Goal: Task Accomplishment & Management: Manage account settings

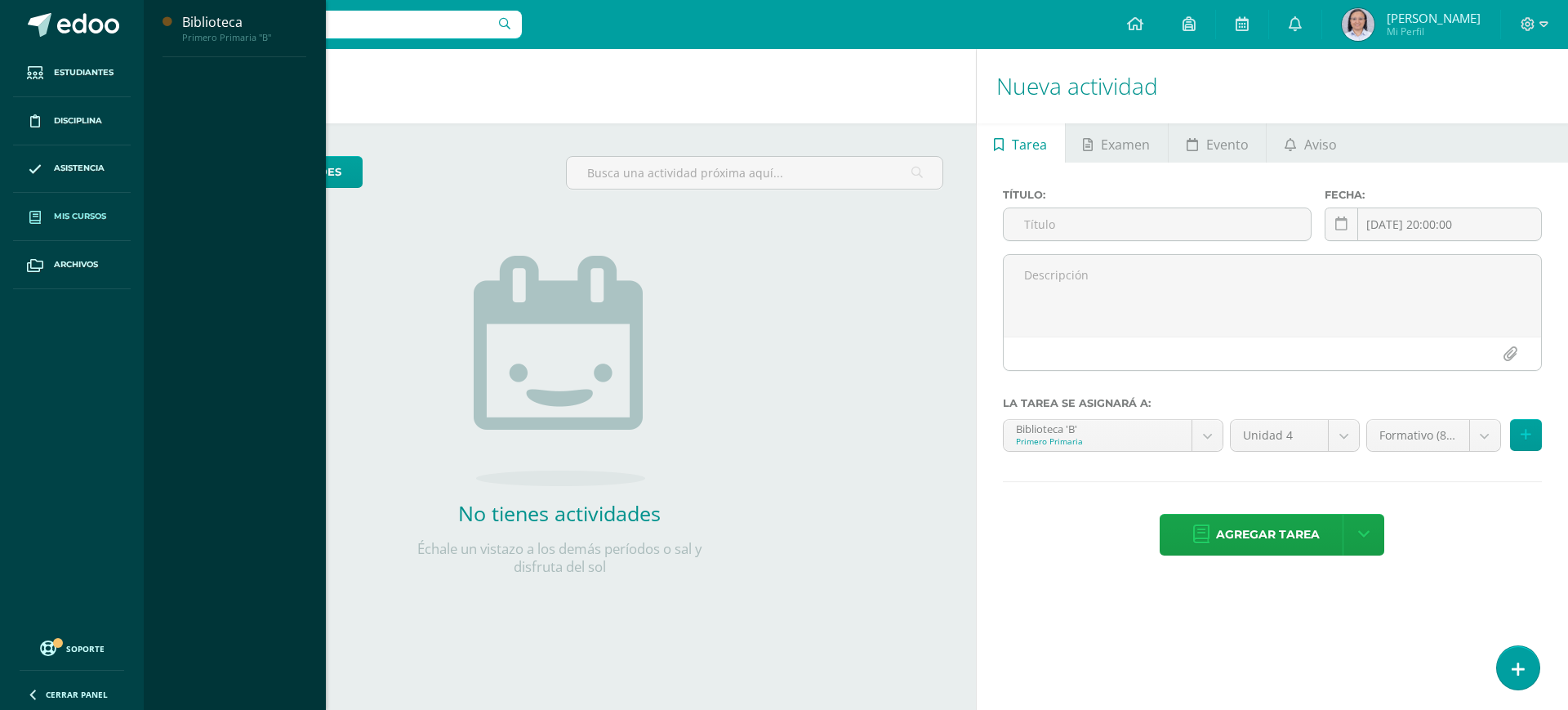
click at [66, 223] on link "Mis cursos" at bounding box center [71, 217] width 118 height 48
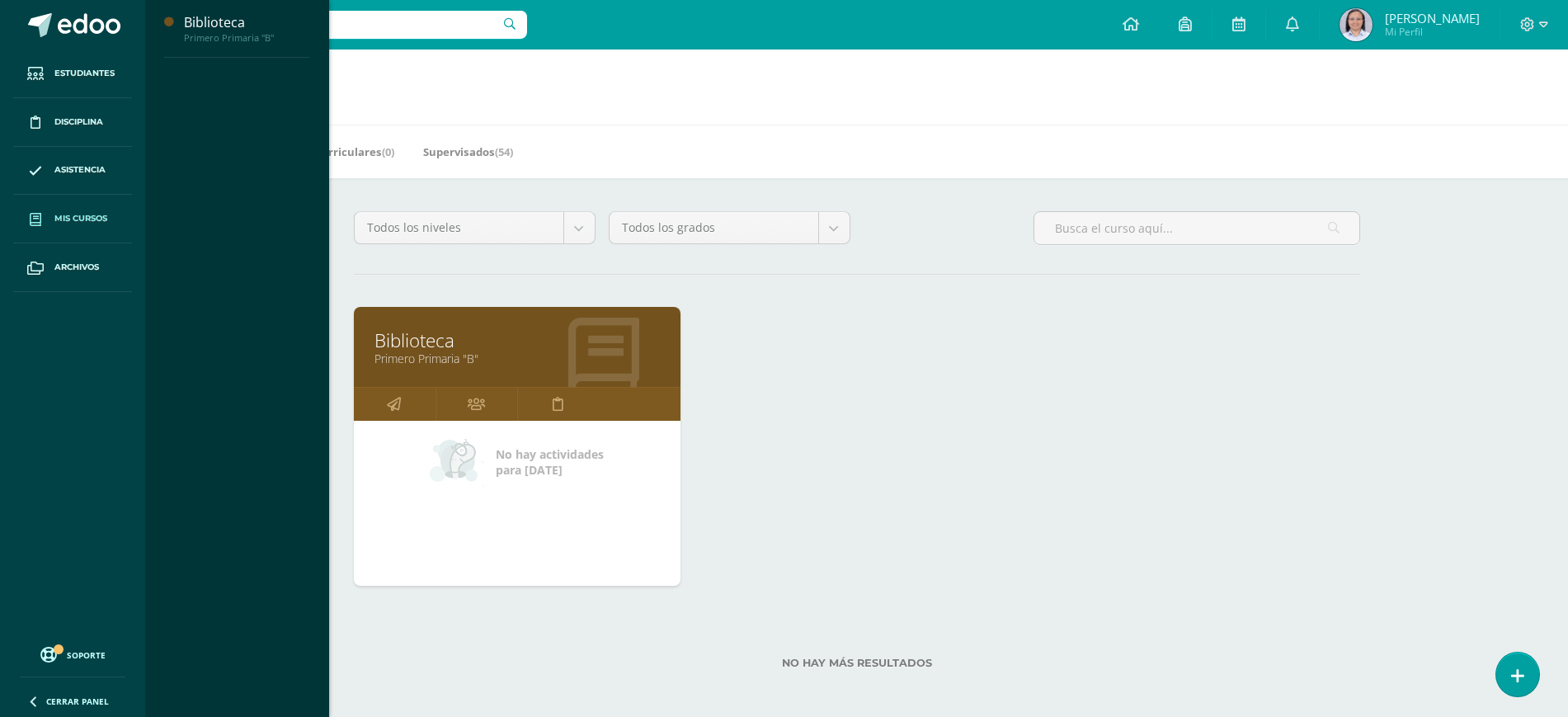
click at [65, 207] on link "Mis cursos" at bounding box center [72, 219] width 119 height 49
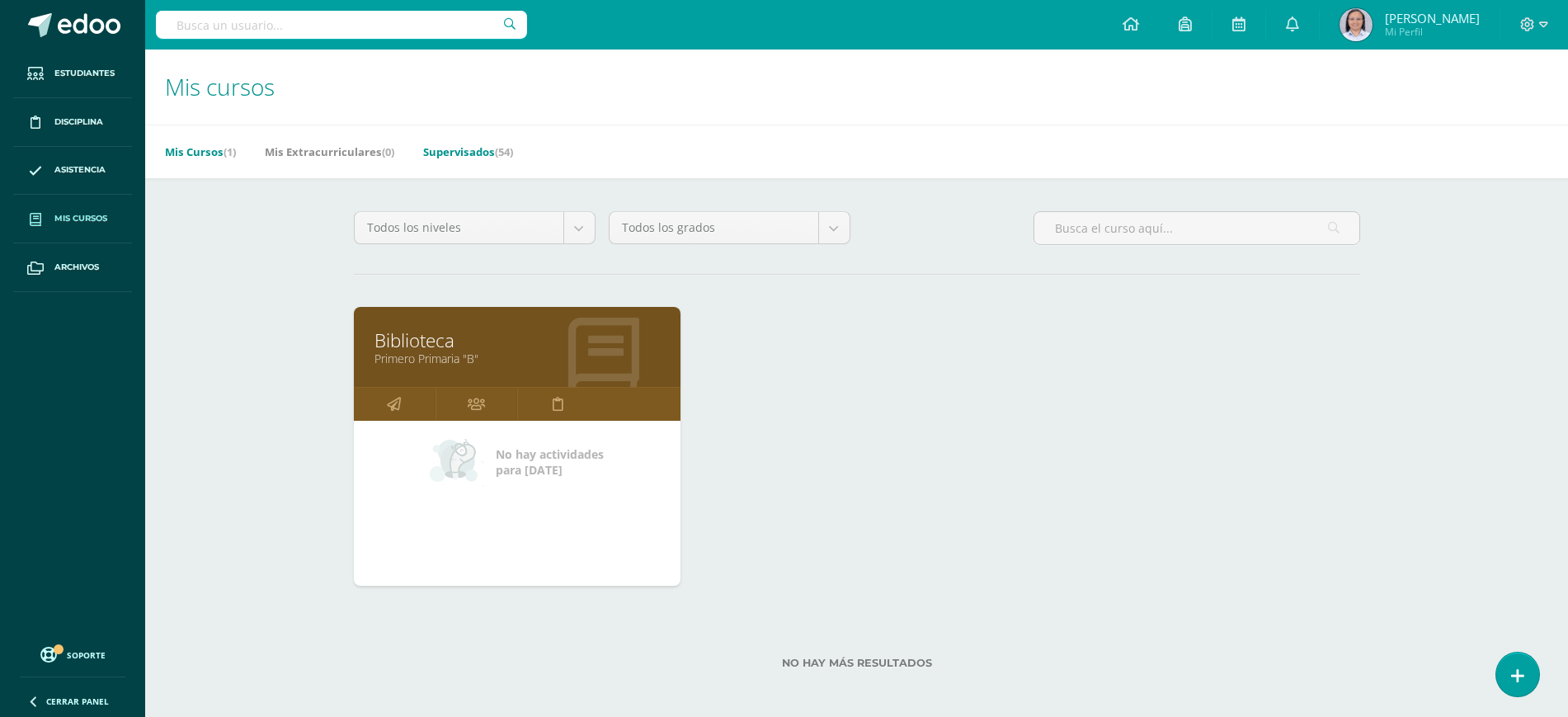
click at [490, 146] on link "Supervisados (54)" at bounding box center [468, 152] width 90 height 26
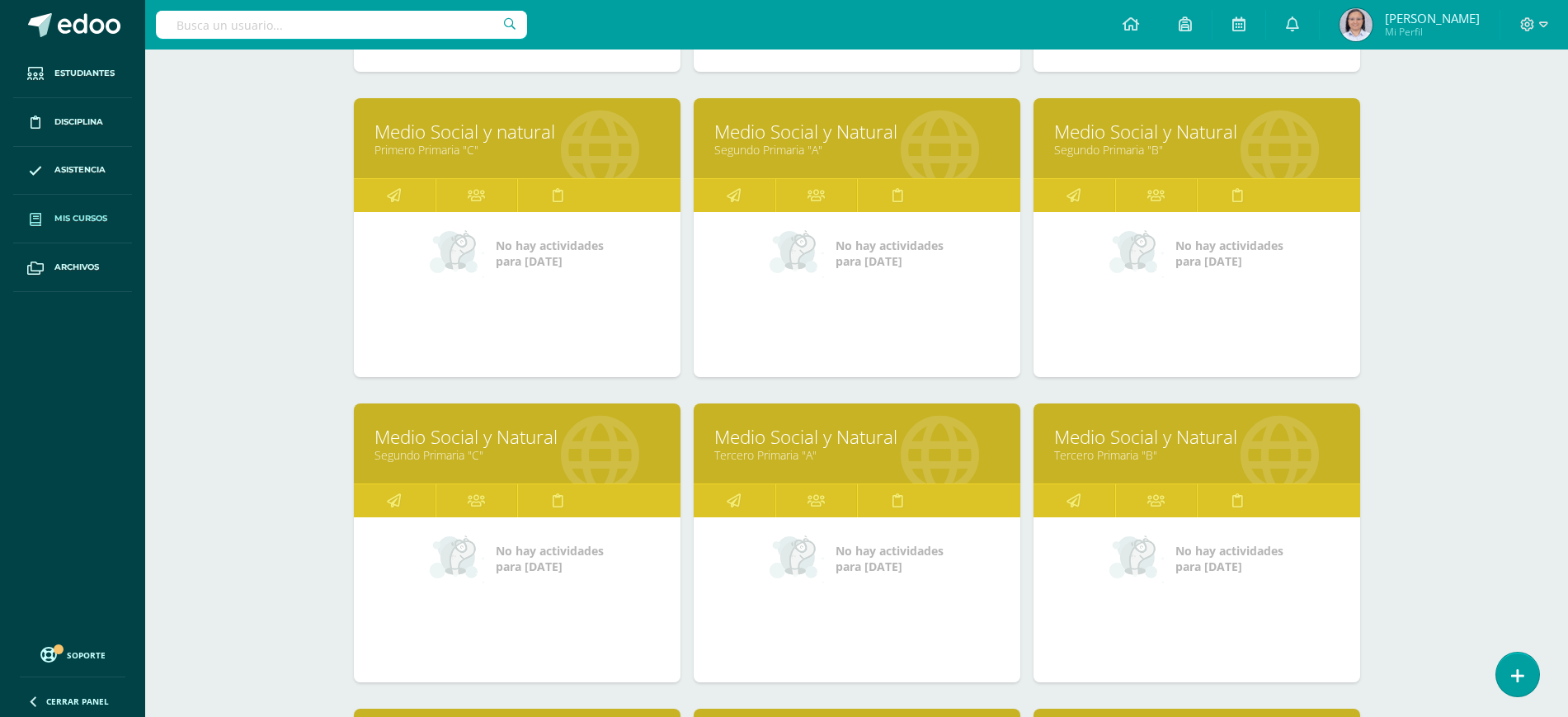
scroll to position [516, 0]
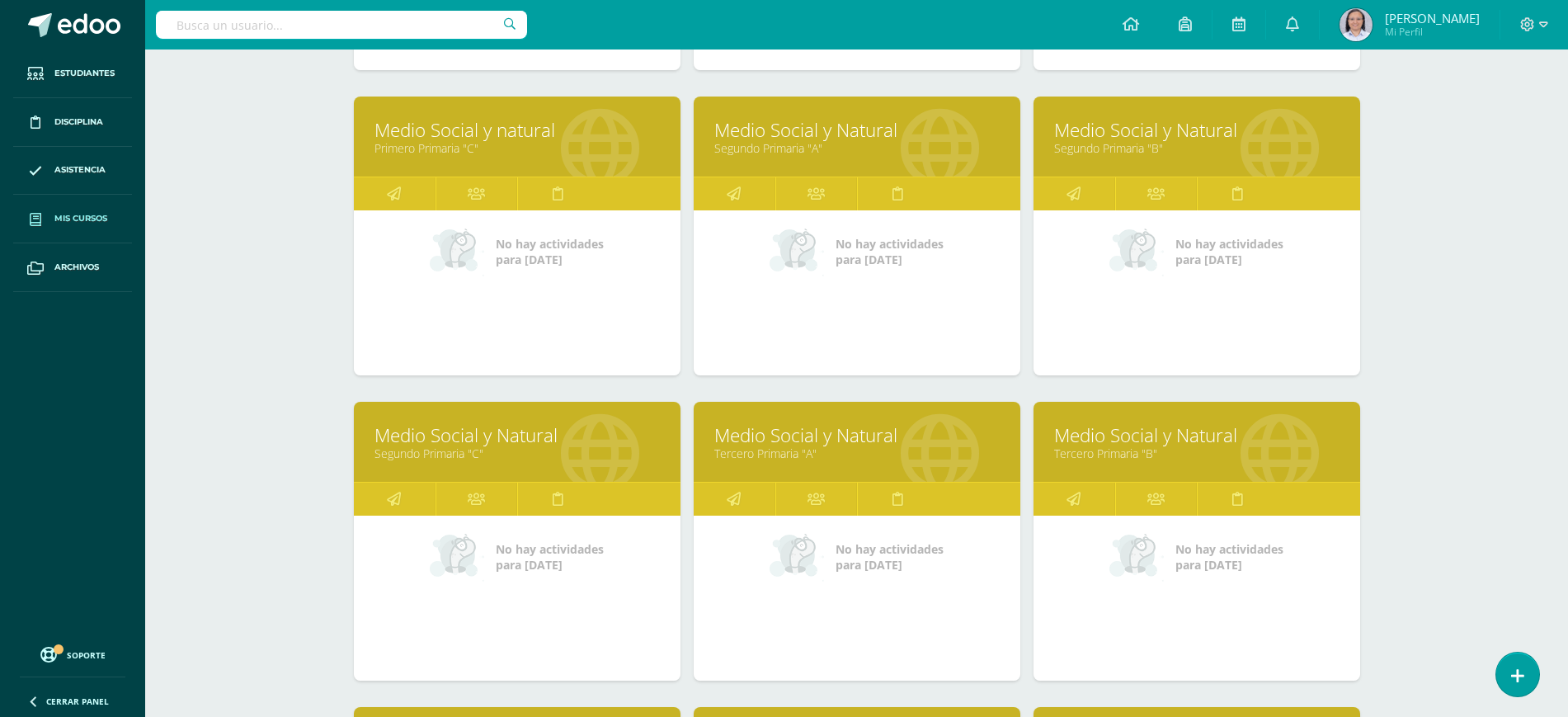
click at [761, 444] on link "Medio Social y Natural" at bounding box center [857, 435] width 286 height 25
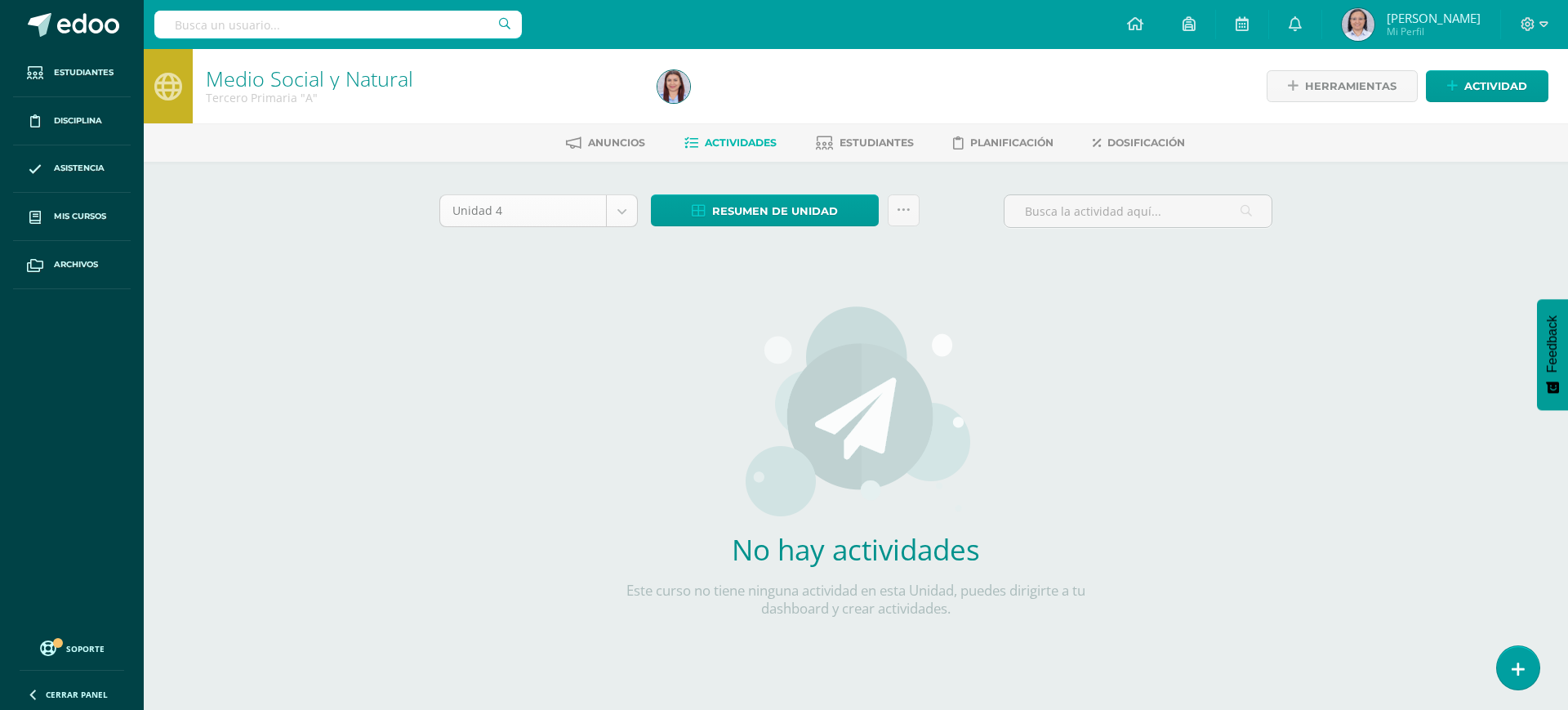
click at [621, 205] on body "Estudiantes Disciplina Asistencia Mis cursos Archivos Soporte Ayuda Reportar un…" at bounding box center [784, 351] width 1568 height 701
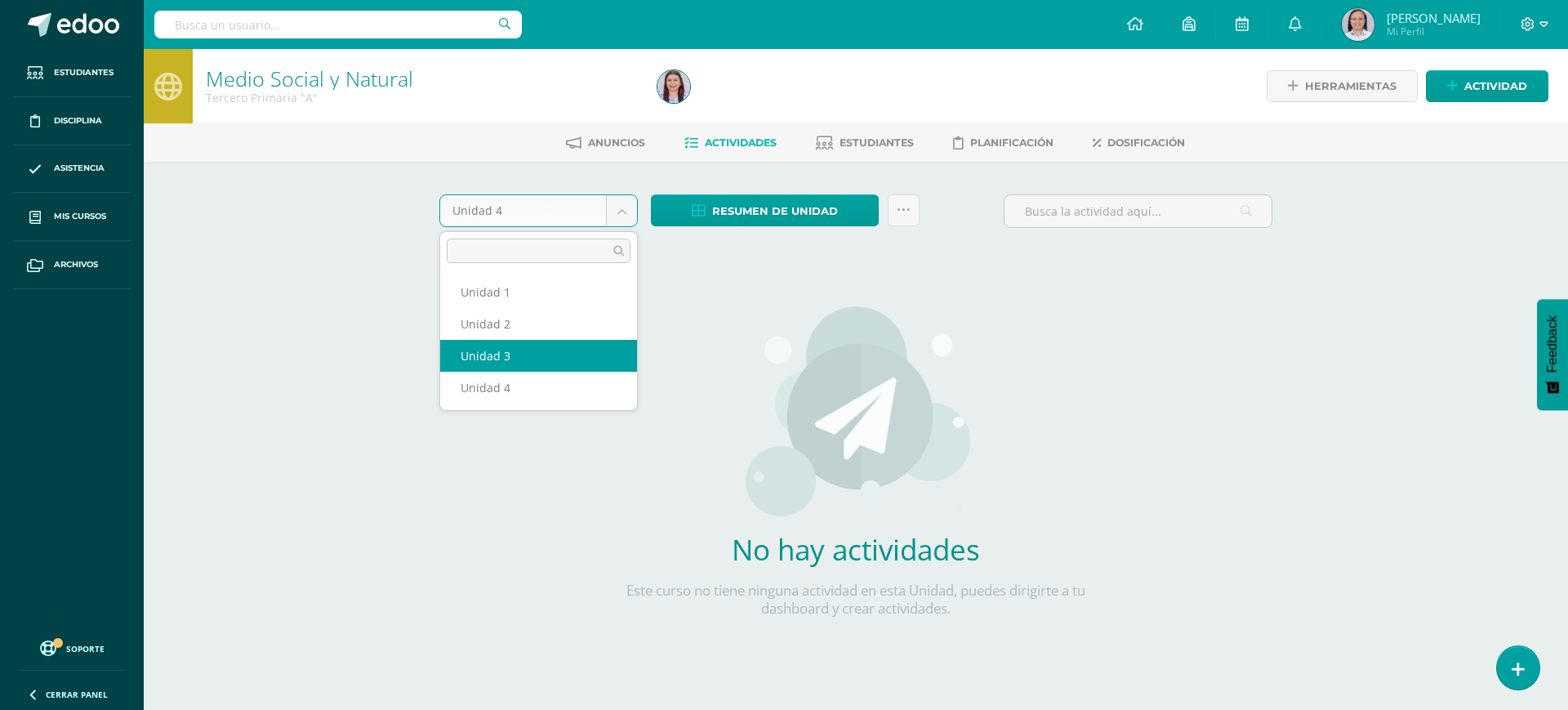
select select "Unidad 3"
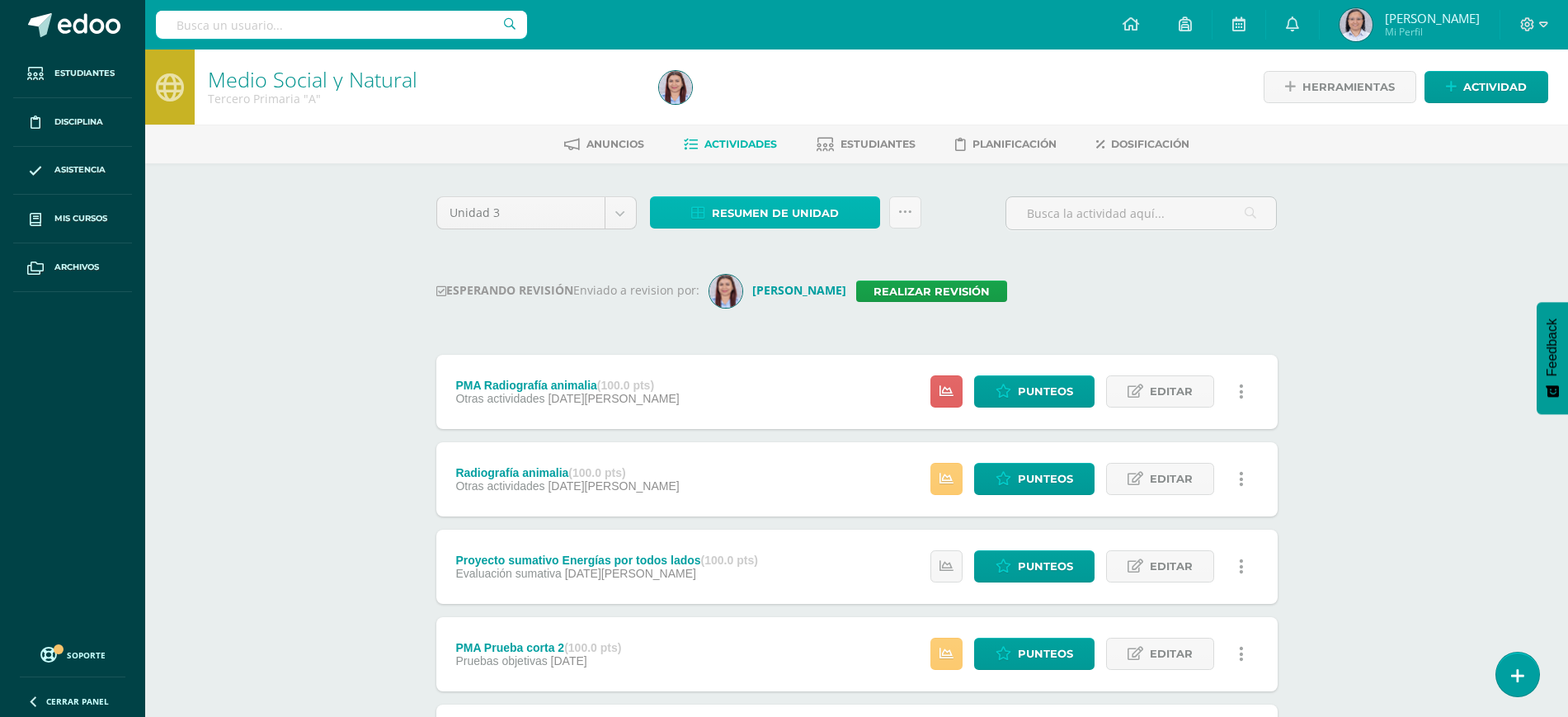
click at [768, 198] on span "Resumen de unidad" at bounding box center [775, 213] width 127 height 30
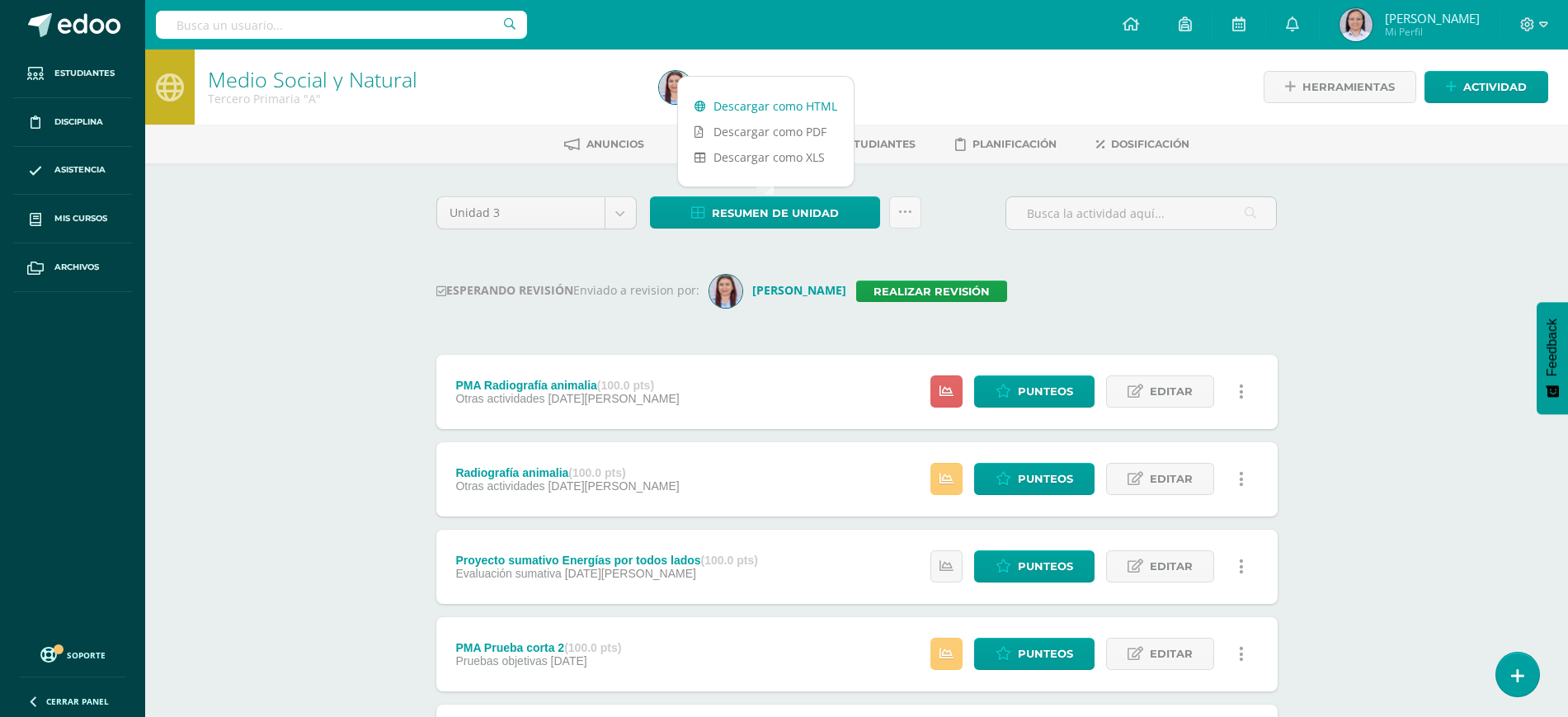
click at [771, 100] on link "Descargar como HTML" at bounding box center [766, 105] width 175 height 25
click at [626, 71] on h1 "Medio Social y Natural" at bounding box center [423, 79] width 432 height 23
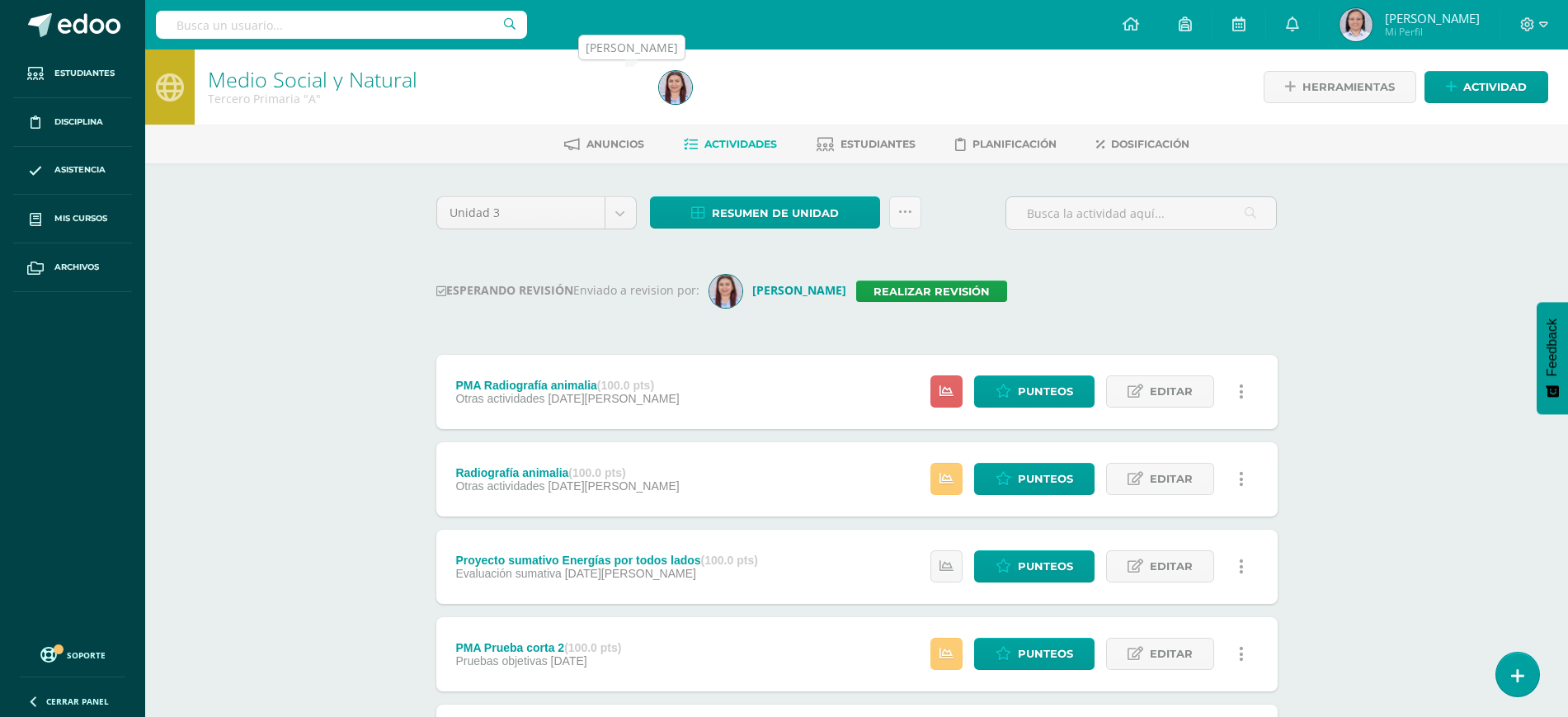
click at [676, 83] on img at bounding box center [675, 88] width 33 height 33
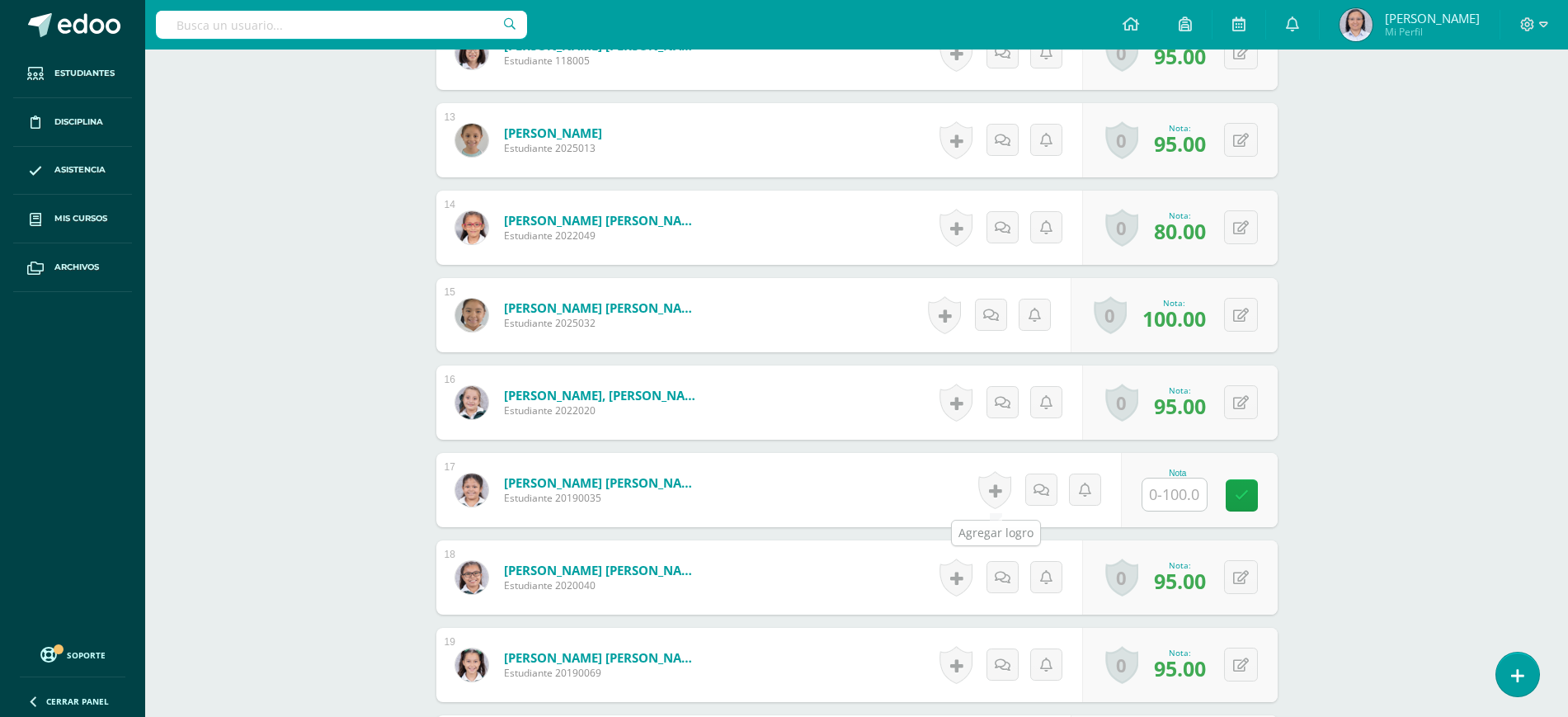
scroll to position [1520, 0]
click at [1184, 496] on input "text" at bounding box center [1184, 494] width 66 height 33
type input "95"
click at [1257, 489] on icon at bounding box center [1253, 494] width 15 height 14
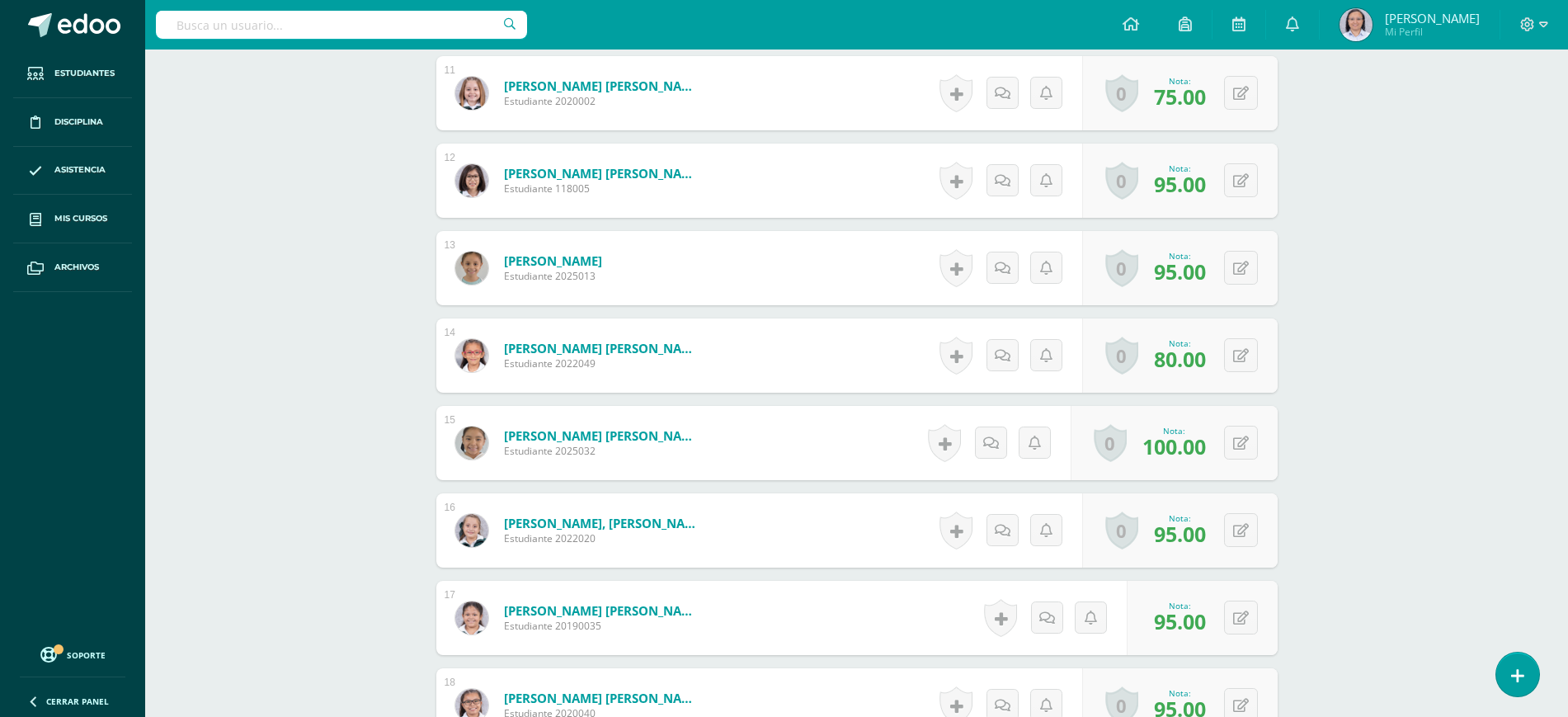
scroll to position [1005, 0]
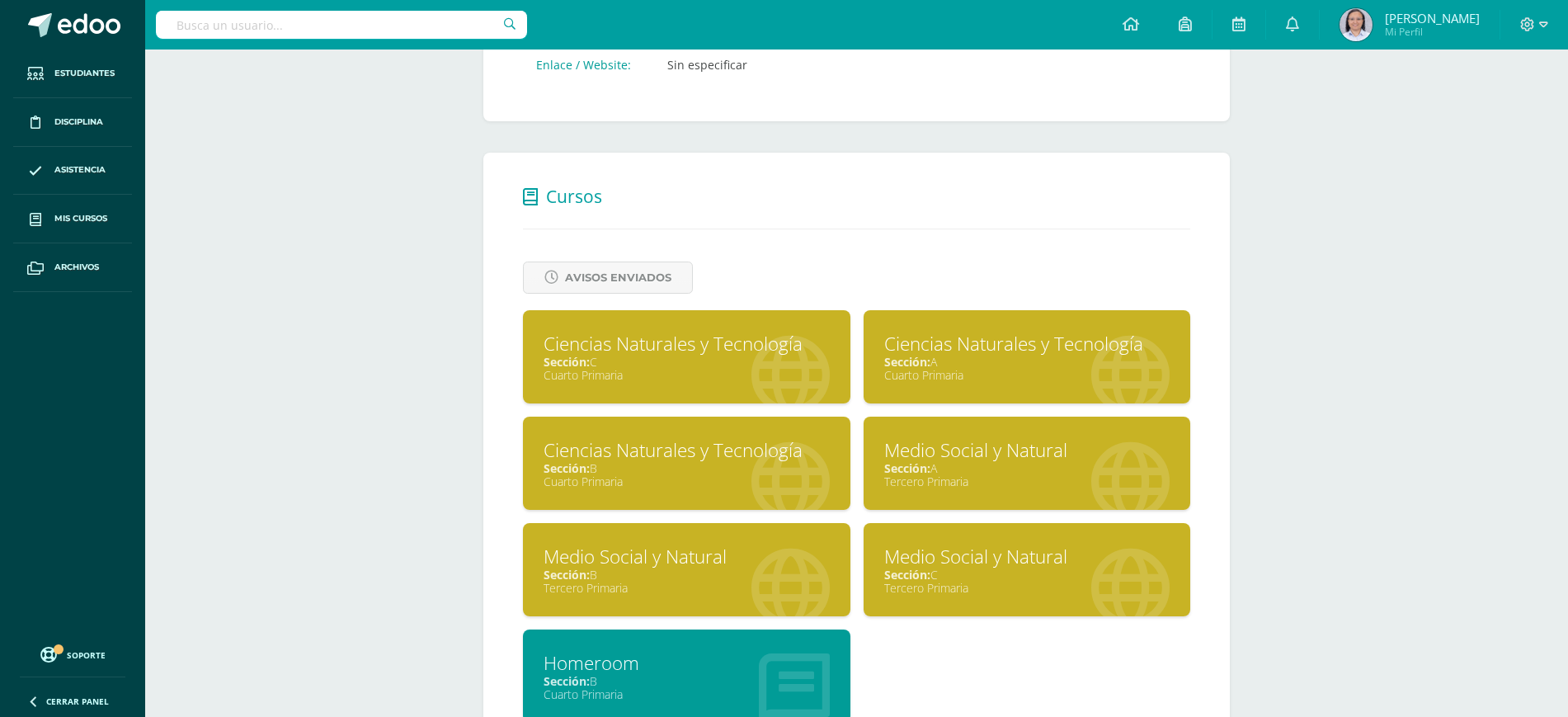
click at [1064, 464] on div "Sección: A" at bounding box center [1028, 468] width 287 height 16
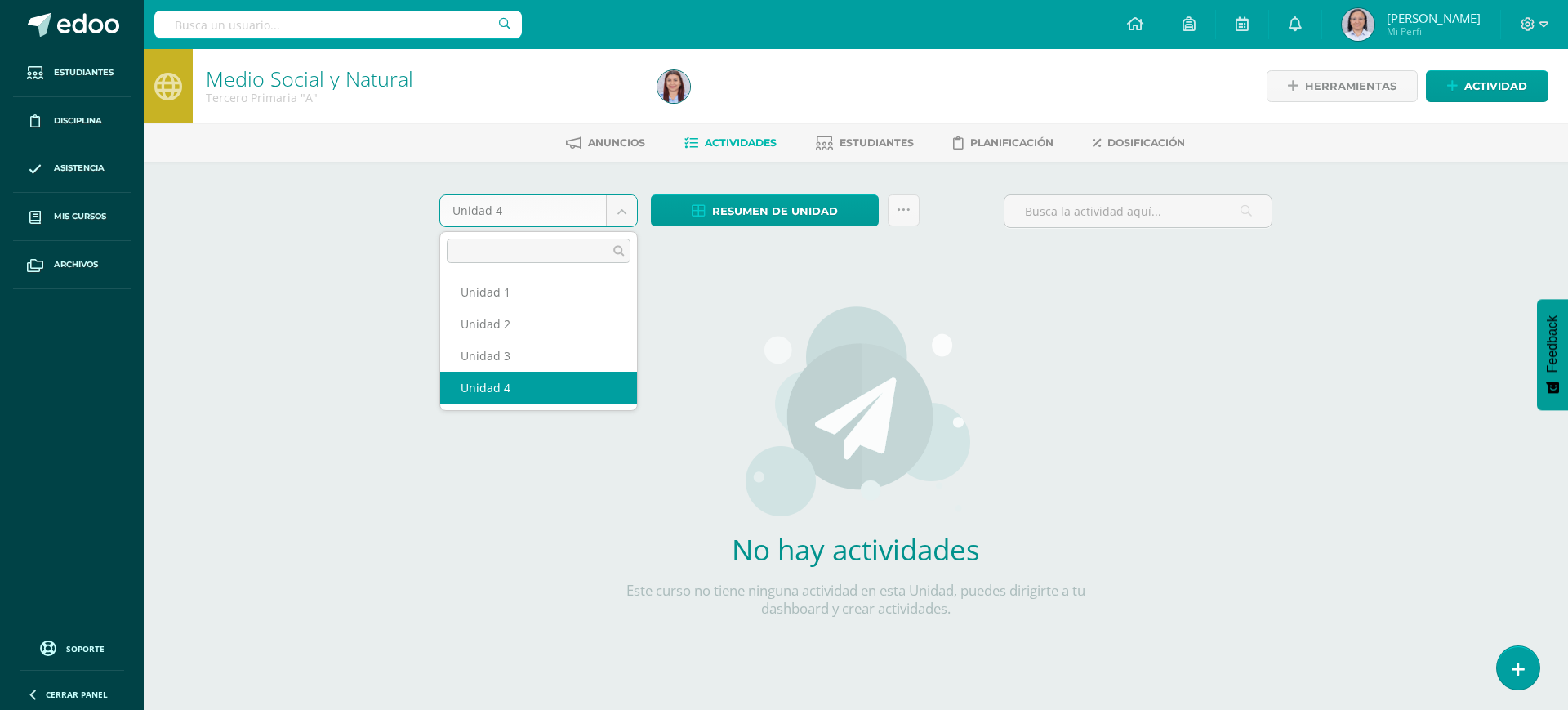
click at [624, 203] on body "Estudiantes Disciplina Asistencia Mis cursos Archivos Soporte Ayuda Reportar un…" at bounding box center [784, 351] width 1568 height 701
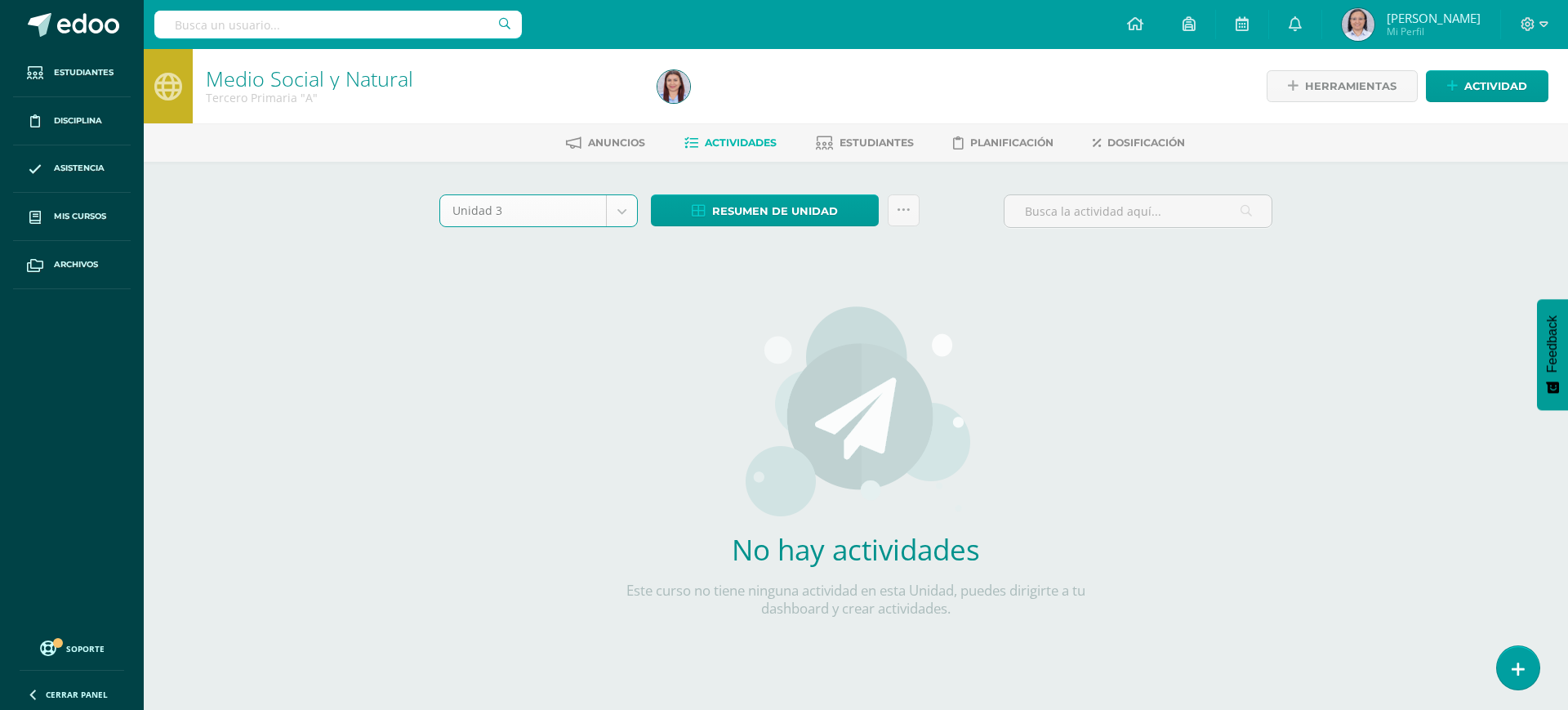
select select "Unidad 3"
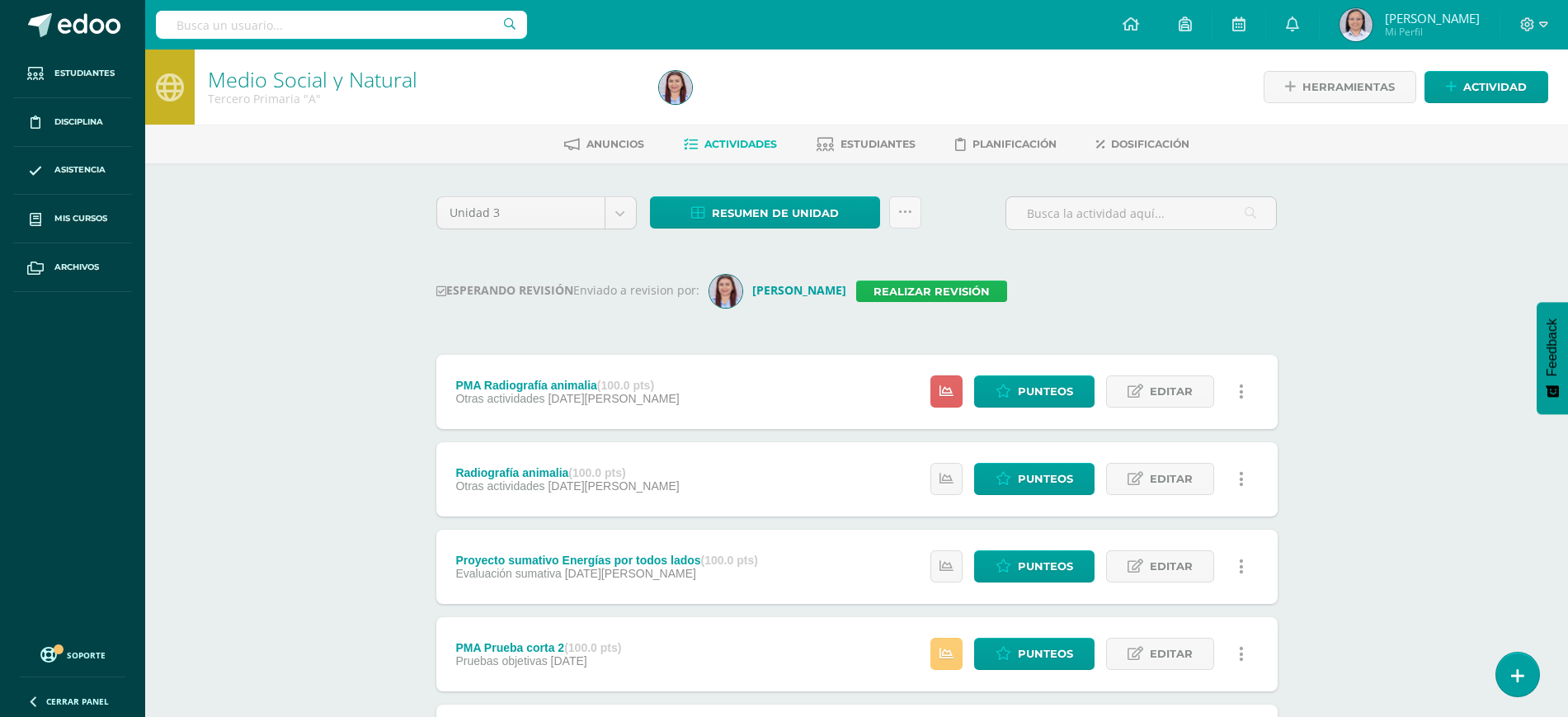
click at [944, 291] on link "Realizar revisión" at bounding box center [932, 291] width 151 height 22
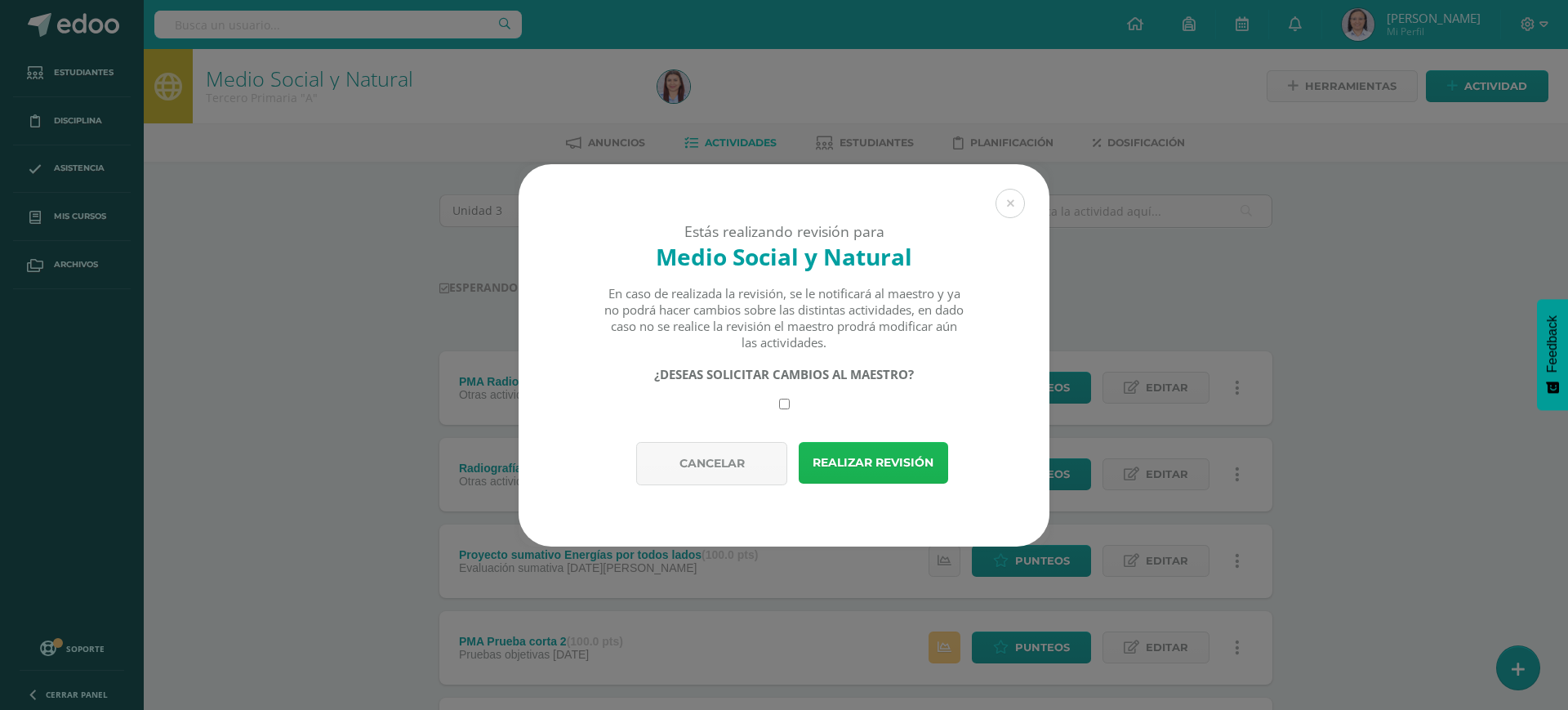
click at [861, 456] on button "Realizar revisión" at bounding box center [873, 462] width 150 height 41
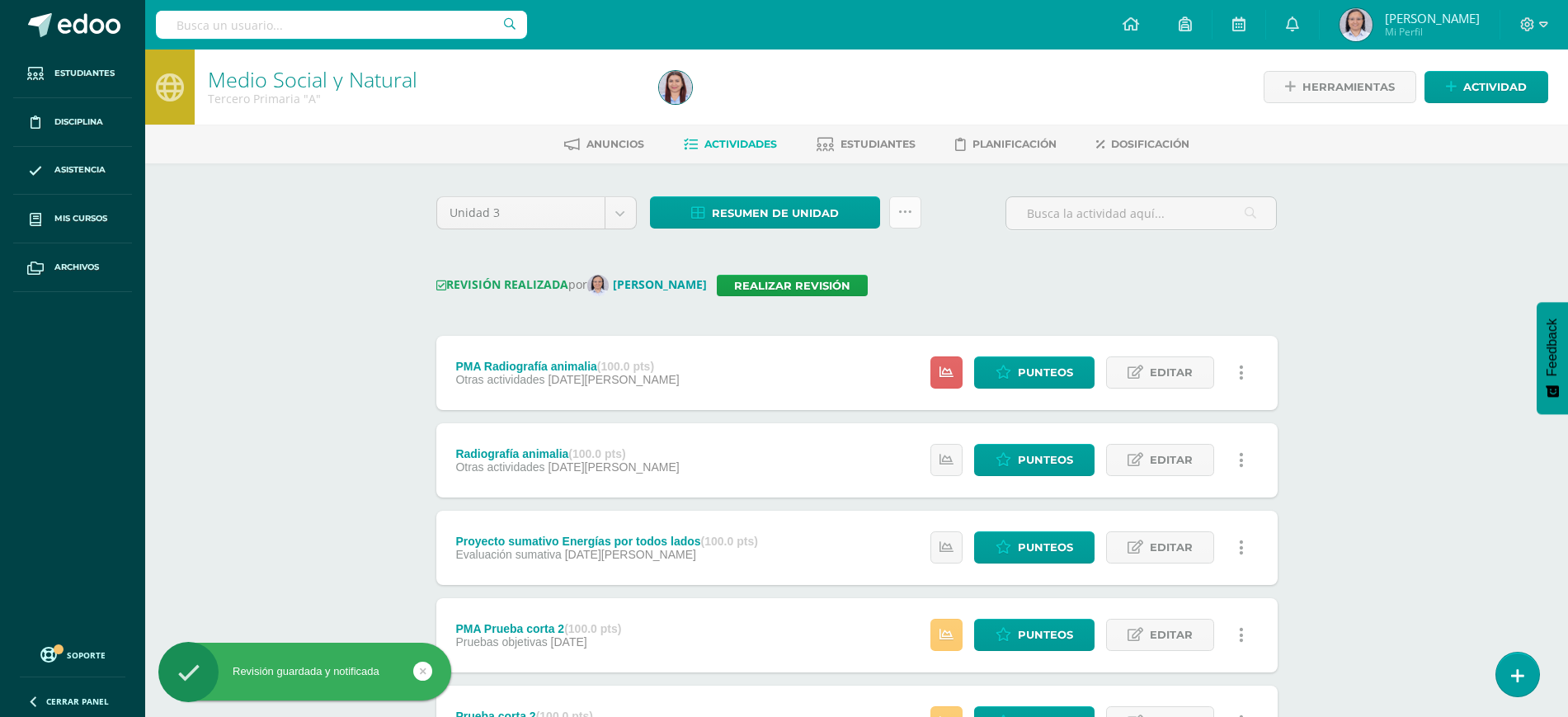
click at [918, 212] on link at bounding box center [905, 212] width 32 height 32
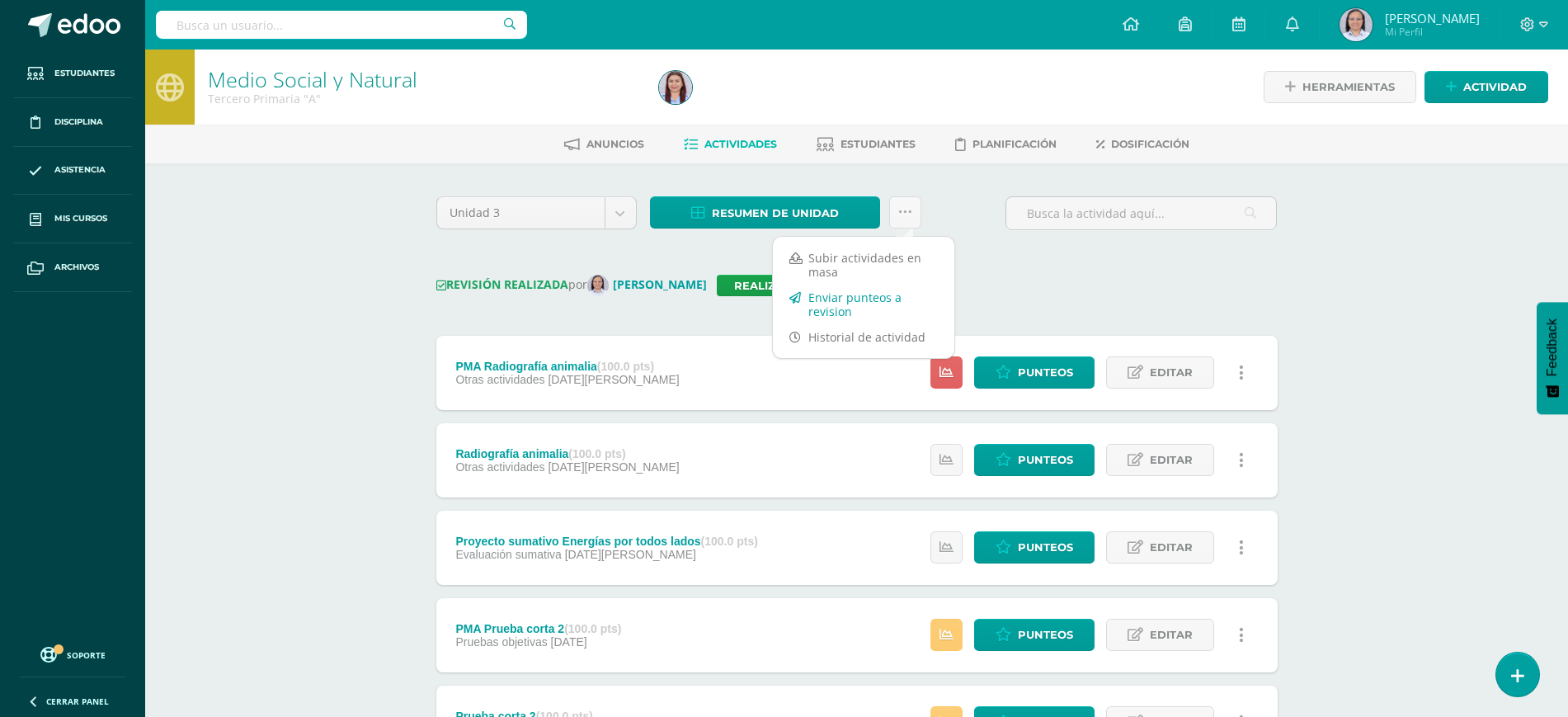
click at [839, 304] on link "Enviar punteos a revision" at bounding box center [863, 305] width 181 height 40
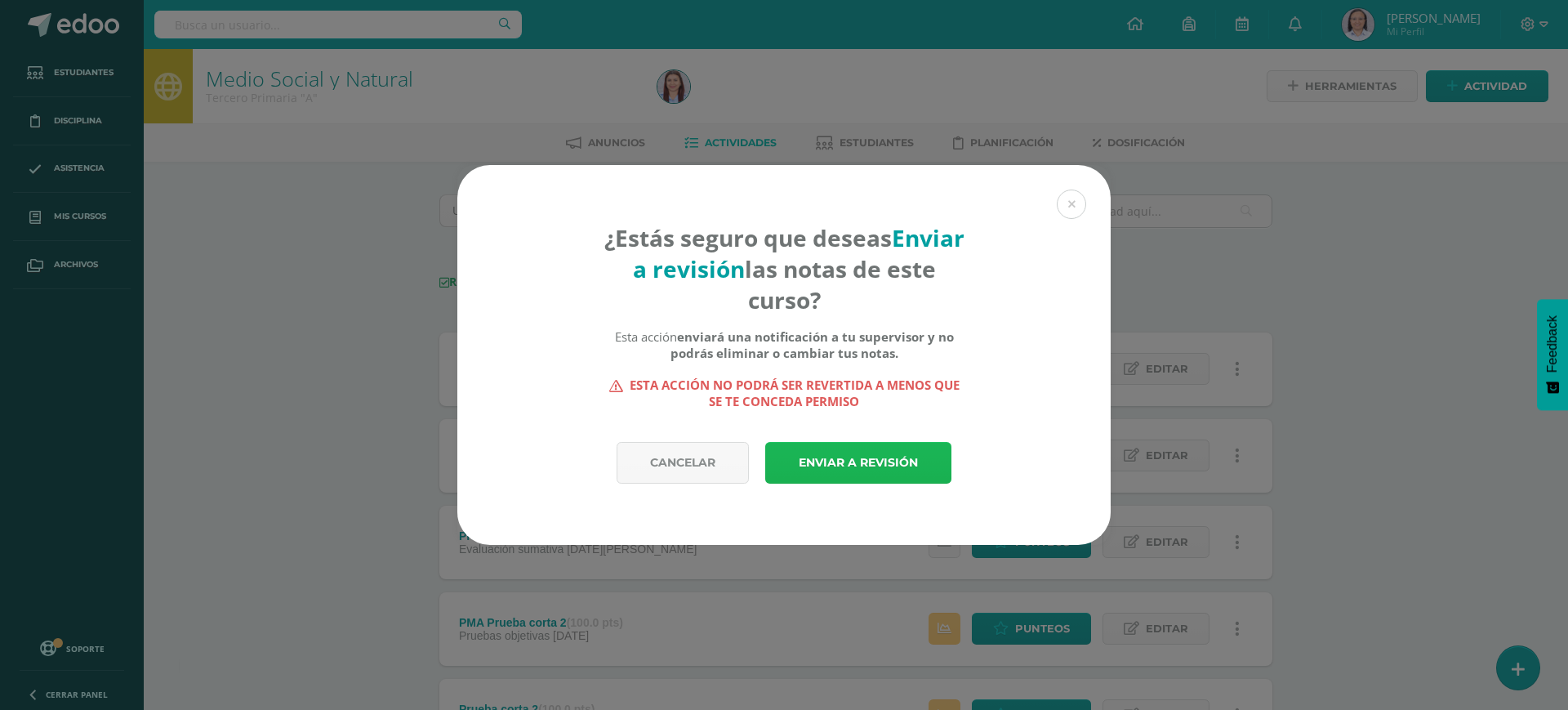
click at [830, 459] on link "Enviar a revisión" at bounding box center [858, 462] width 187 height 41
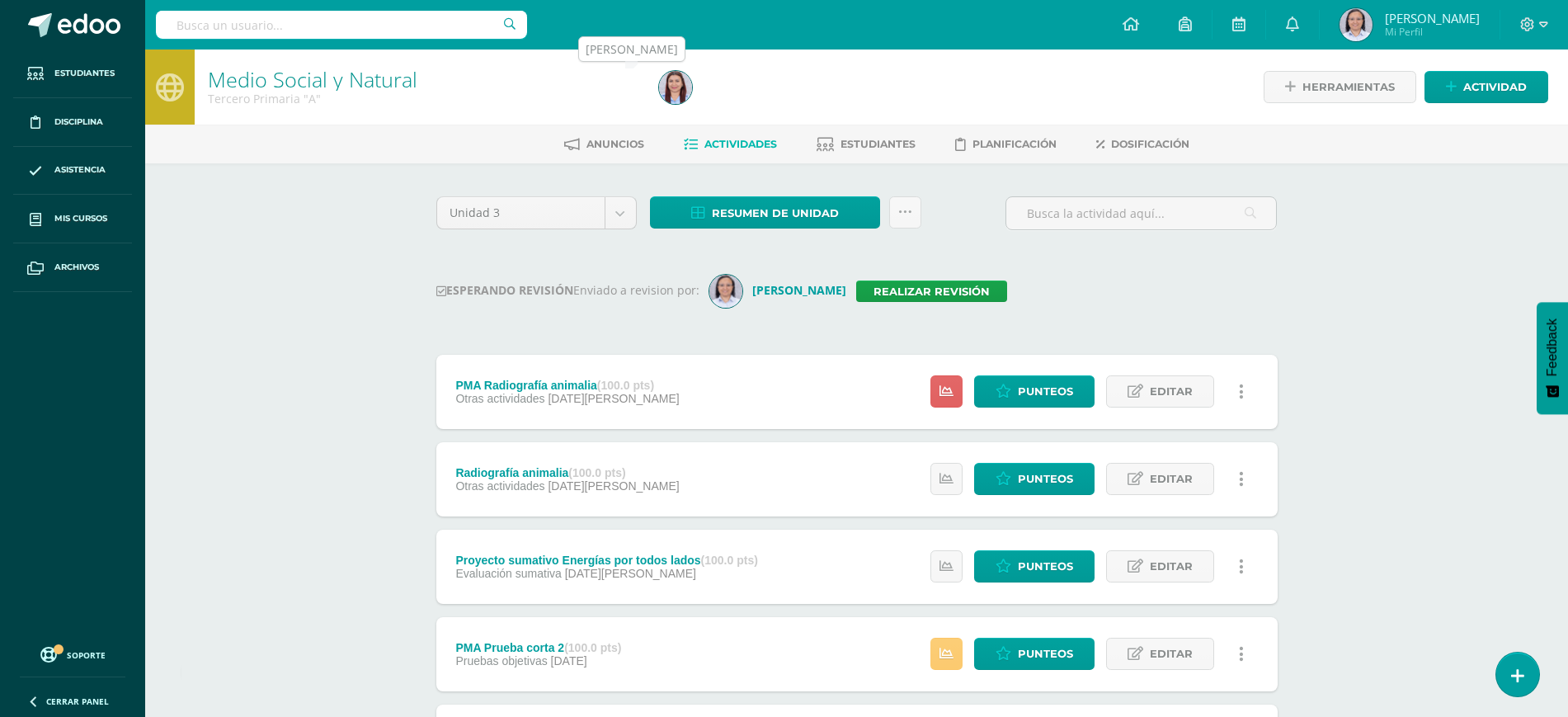
click at [671, 80] on img at bounding box center [675, 88] width 33 height 33
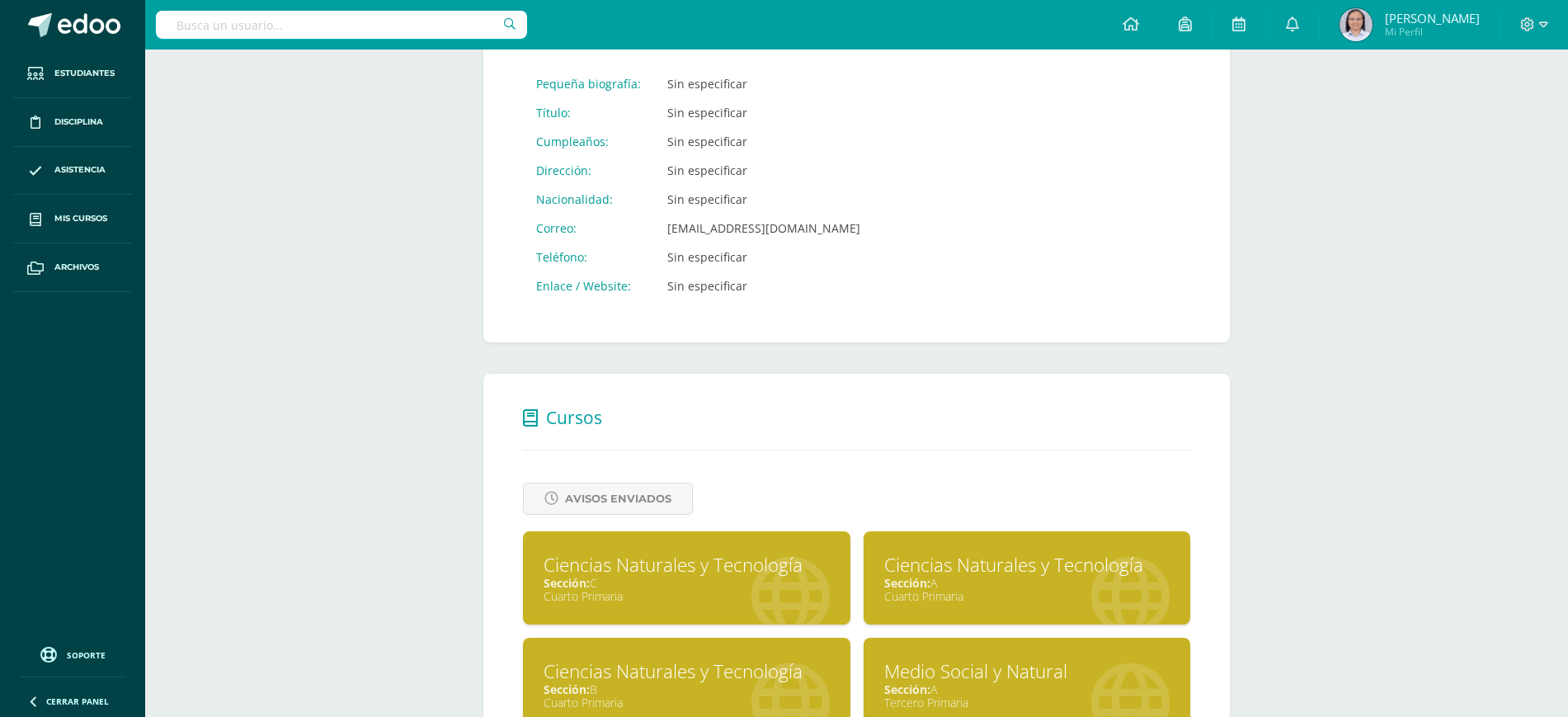
scroll to position [516, 0]
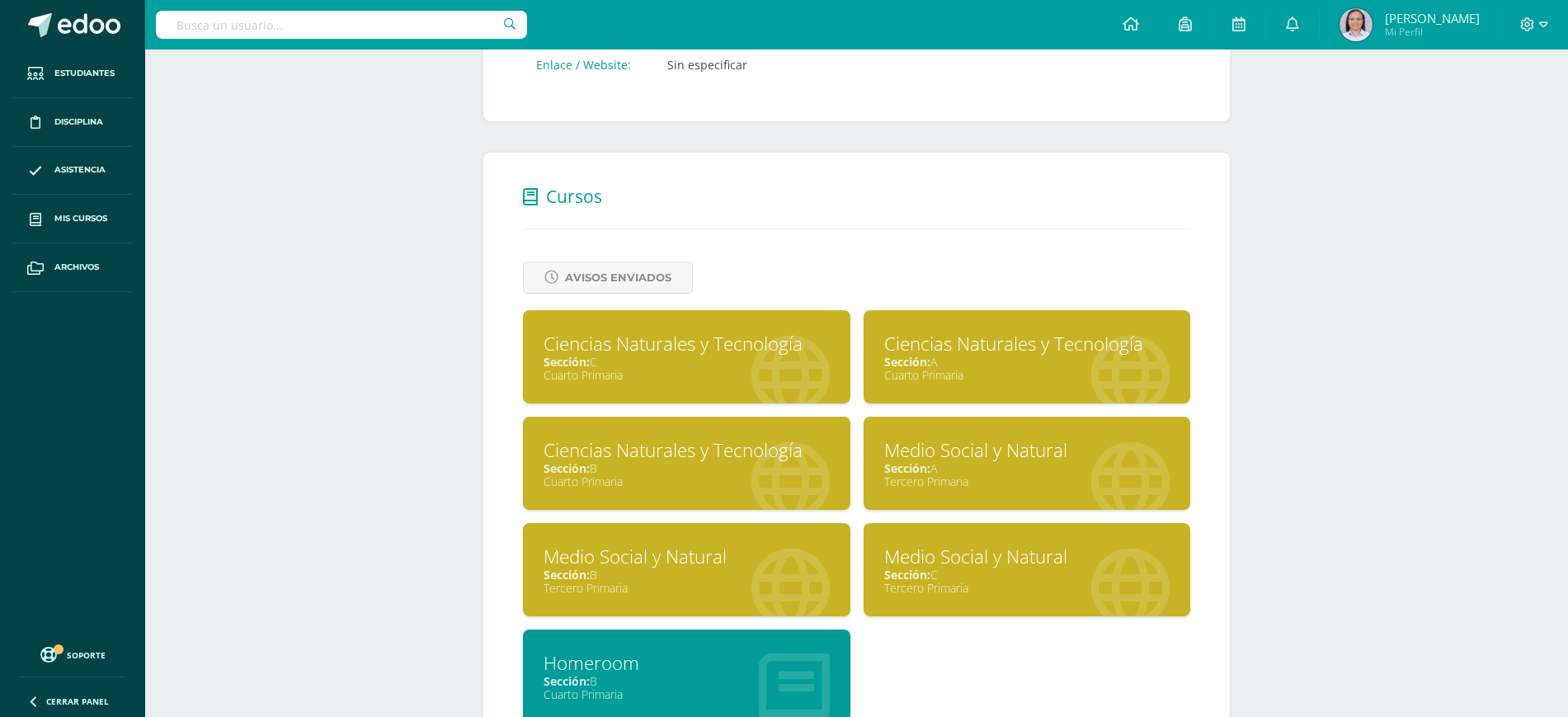
click at [697, 558] on div "Medio Social y Natural" at bounding box center [687, 556] width 287 height 25
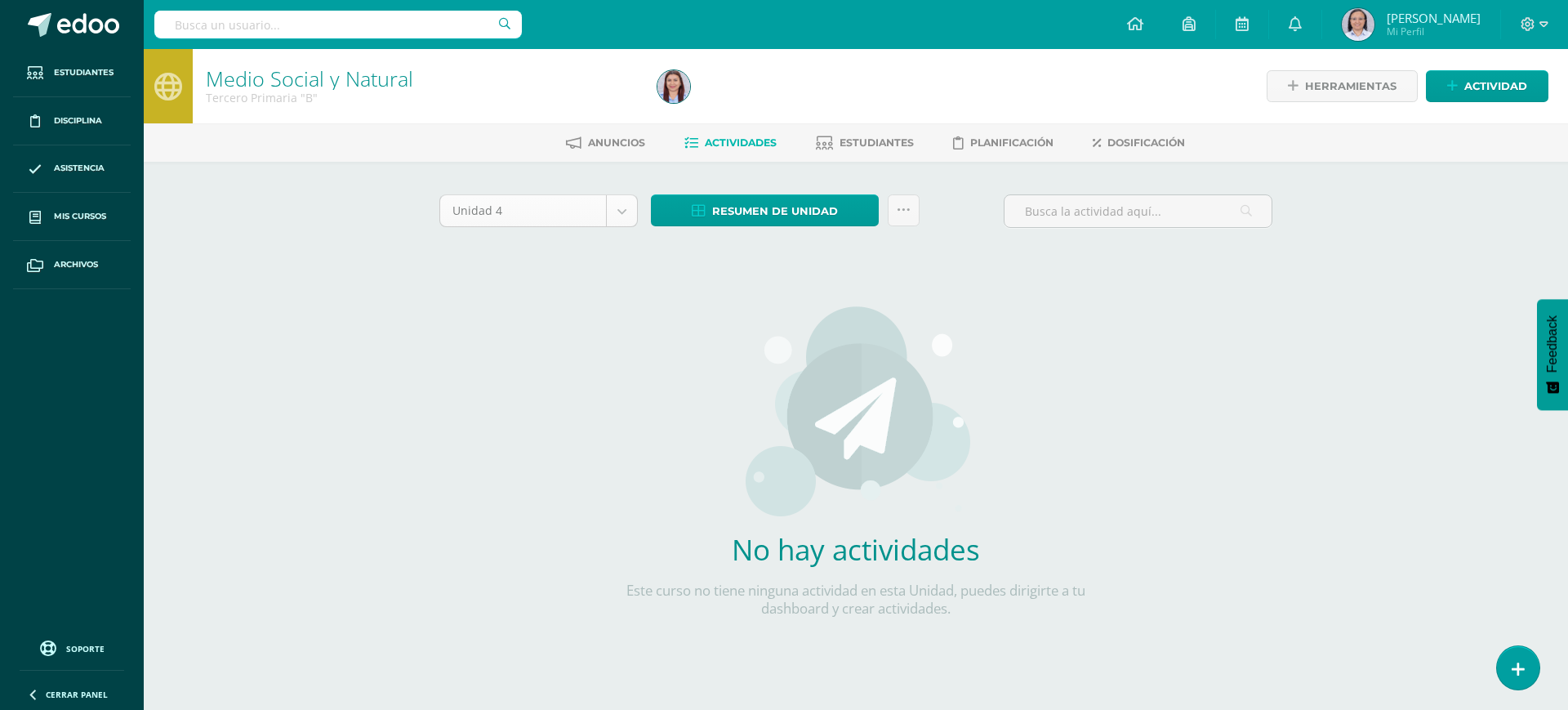
click at [623, 218] on body "Estudiantes Disciplina Asistencia Mis cursos Archivos Soporte Ayuda Reportar un…" at bounding box center [784, 351] width 1568 height 701
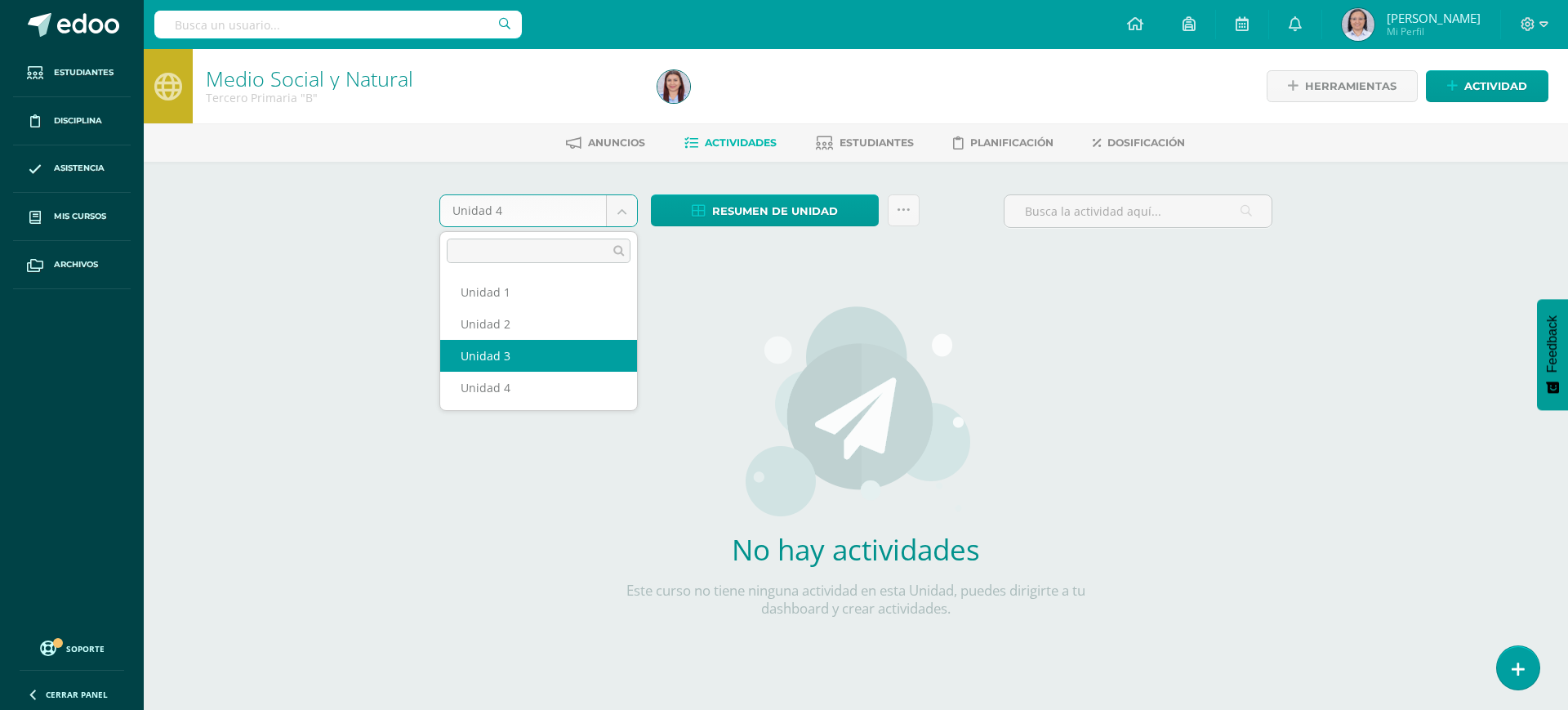
select select "Unidad 3"
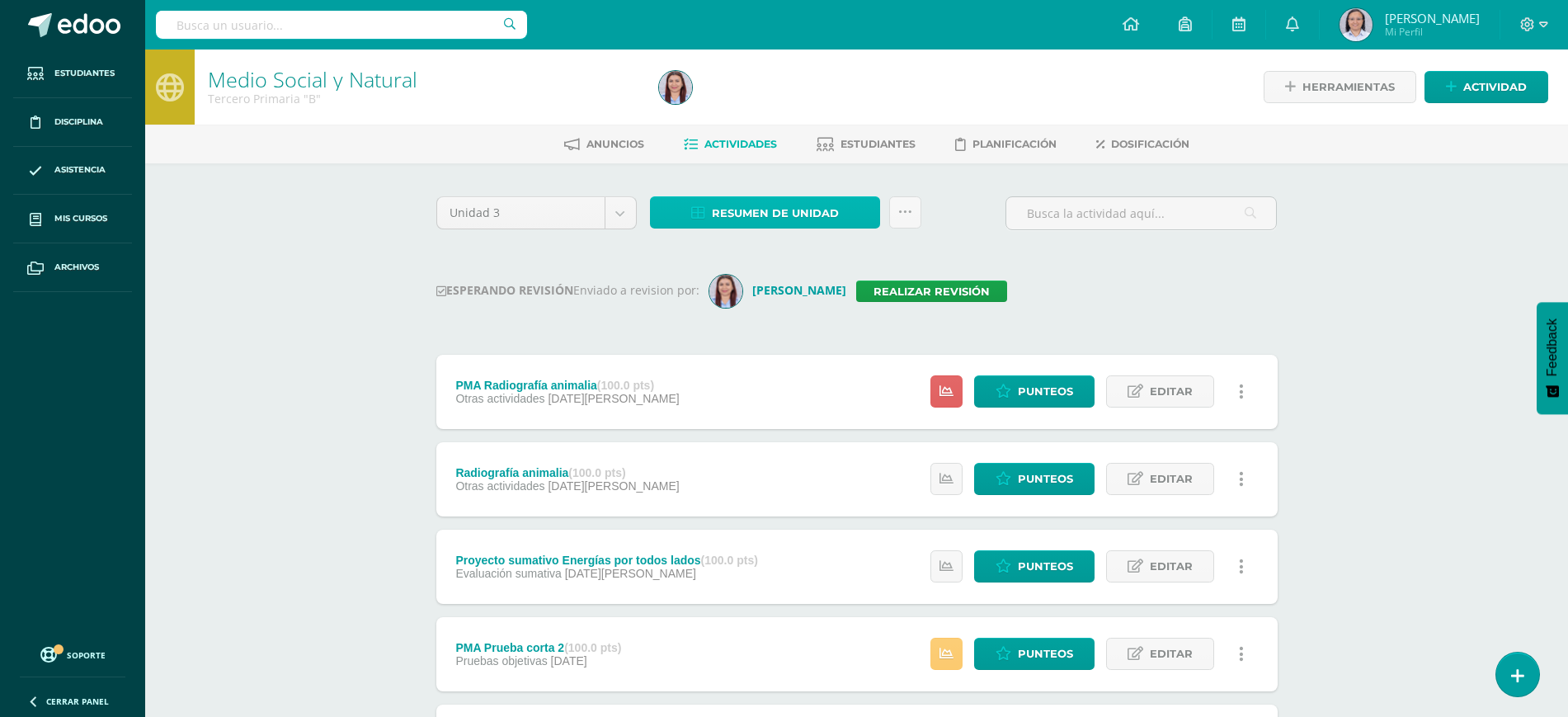
click at [802, 217] on span "Resumen de unidad" at bounding box center [775, 213] width 127 height 30
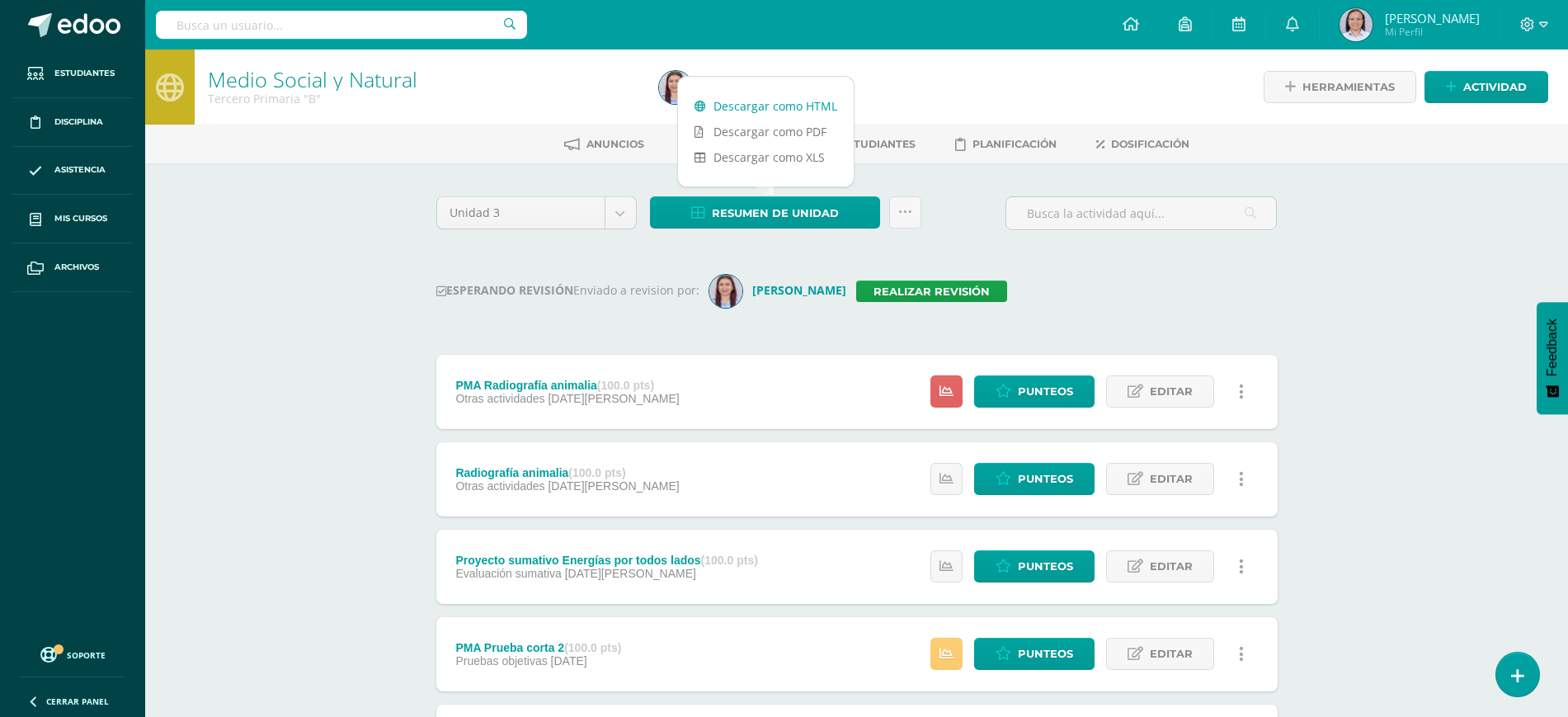
click at [812, 104] on link "Descargar como HTML" at bounding box center [766, 105] width 175 height 25
click at [914, 293] on link "Realizar revisión" at bounding box center [932, 291] width 151 height 22
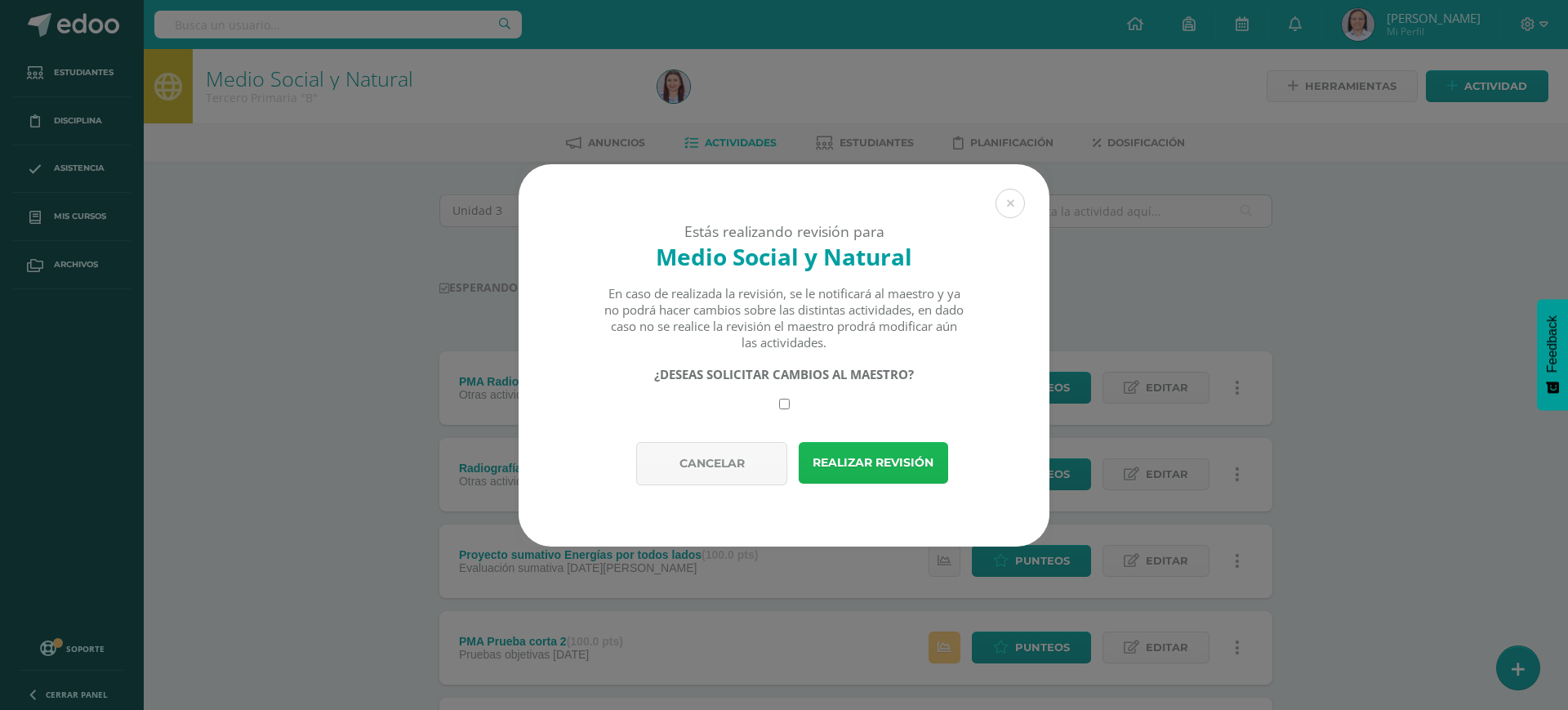
click at [915, 464] on button "Realizar revisión" at bounding box center [873, 462] width 150 height 41
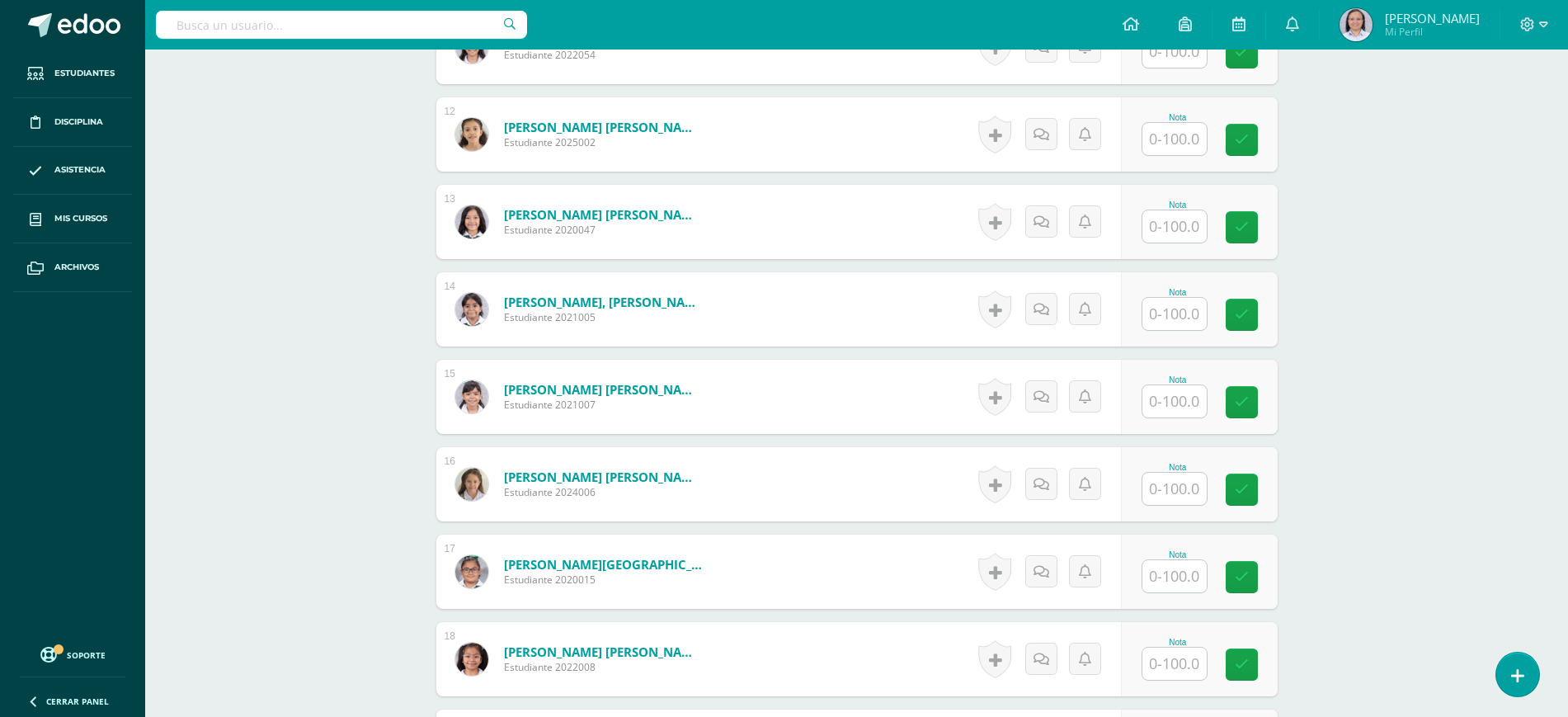
scroll to position [1446, 0]
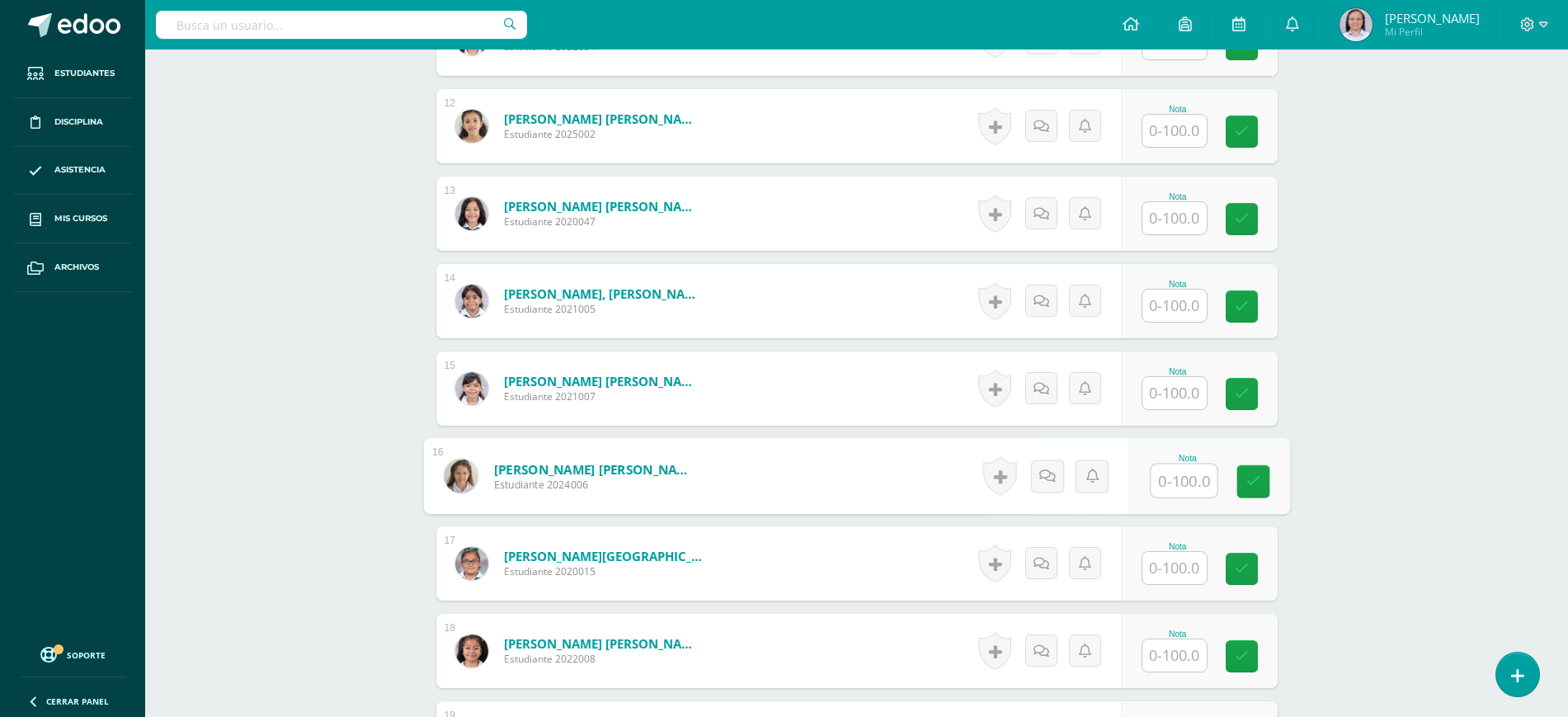
click at [1170, 479] on input "text" at bounding box center [1184, 481] width 66 height 33
type input "85"
click at [1249, 484] on icon at bounding box center [1253, 481] width 15 height 14
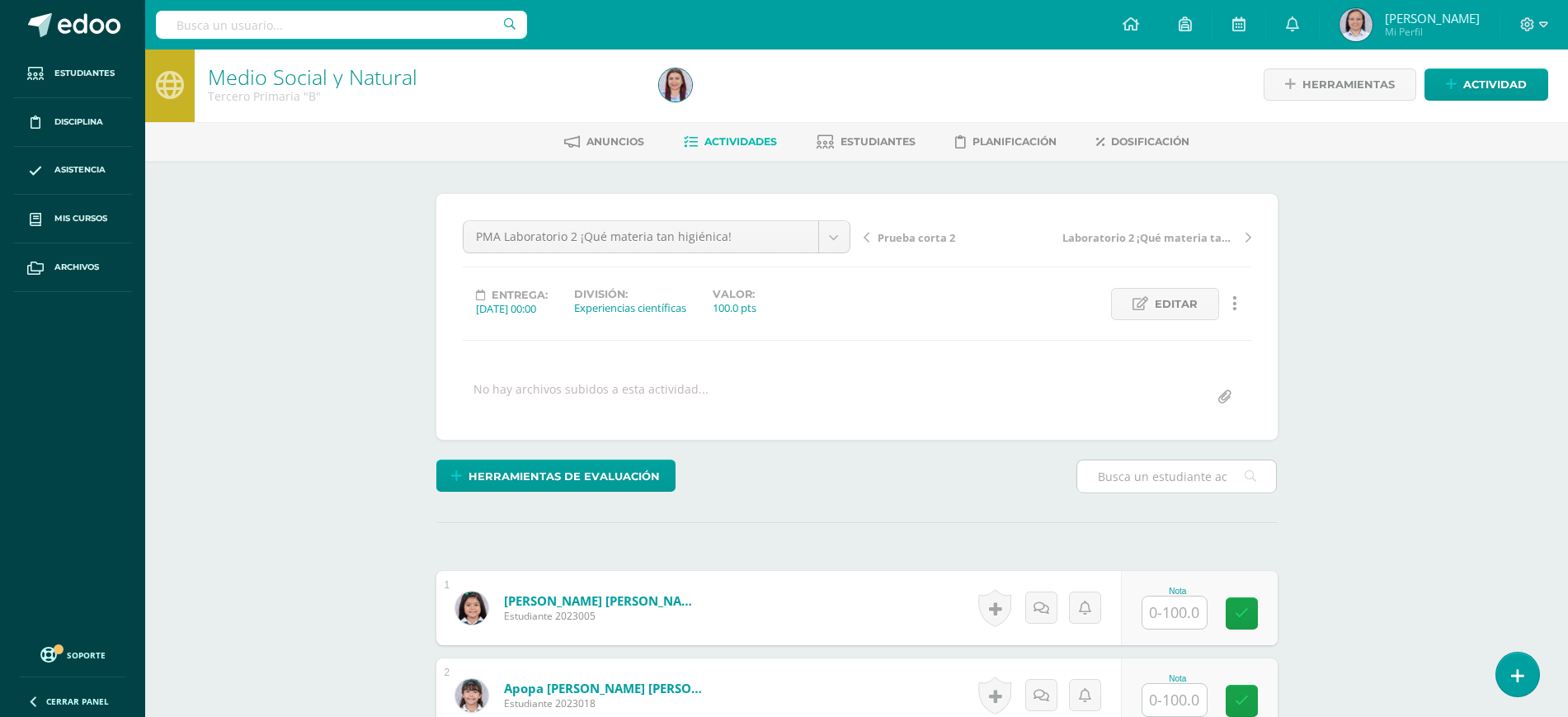
scroll to position [0, 0]
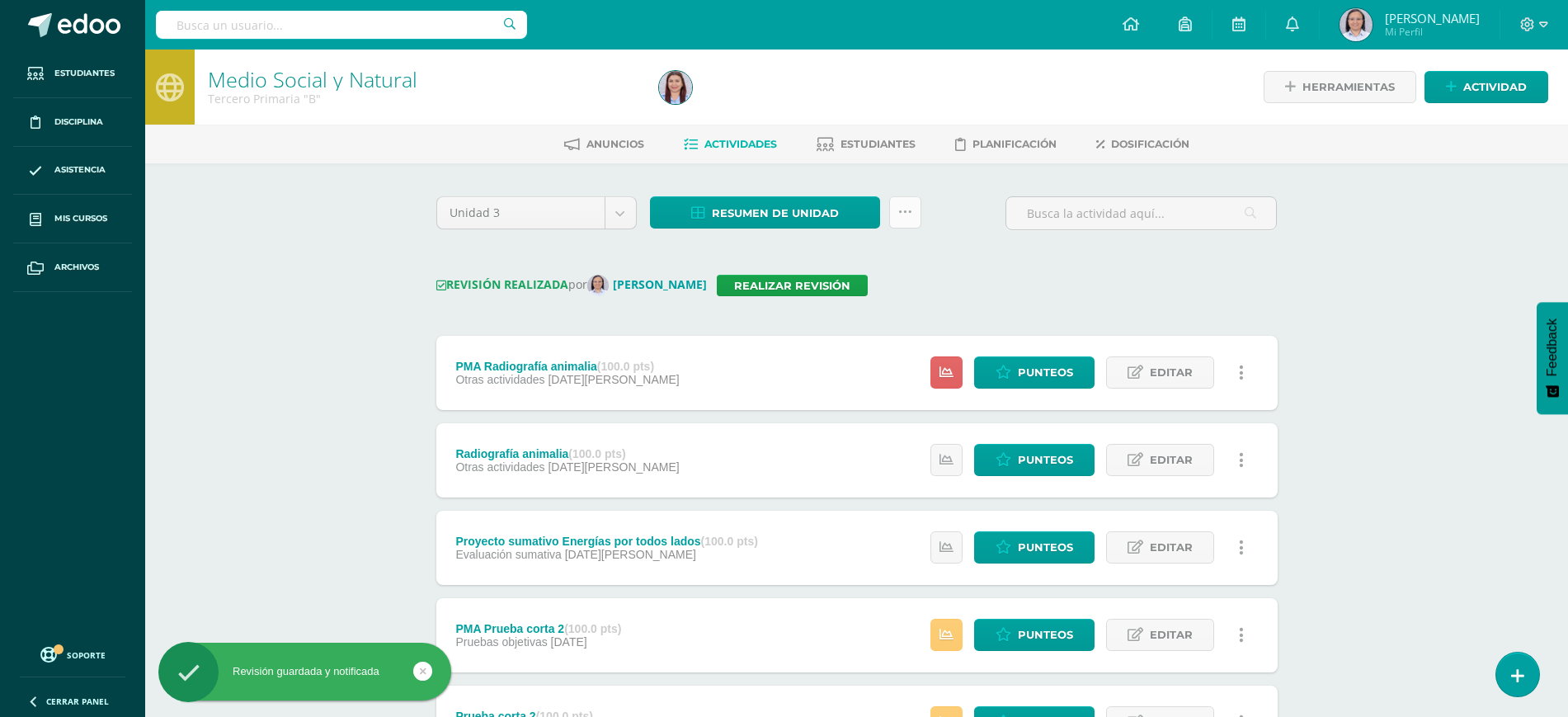
click at [912, 197] on link at bounding box center [905, 212] width 32 height 32
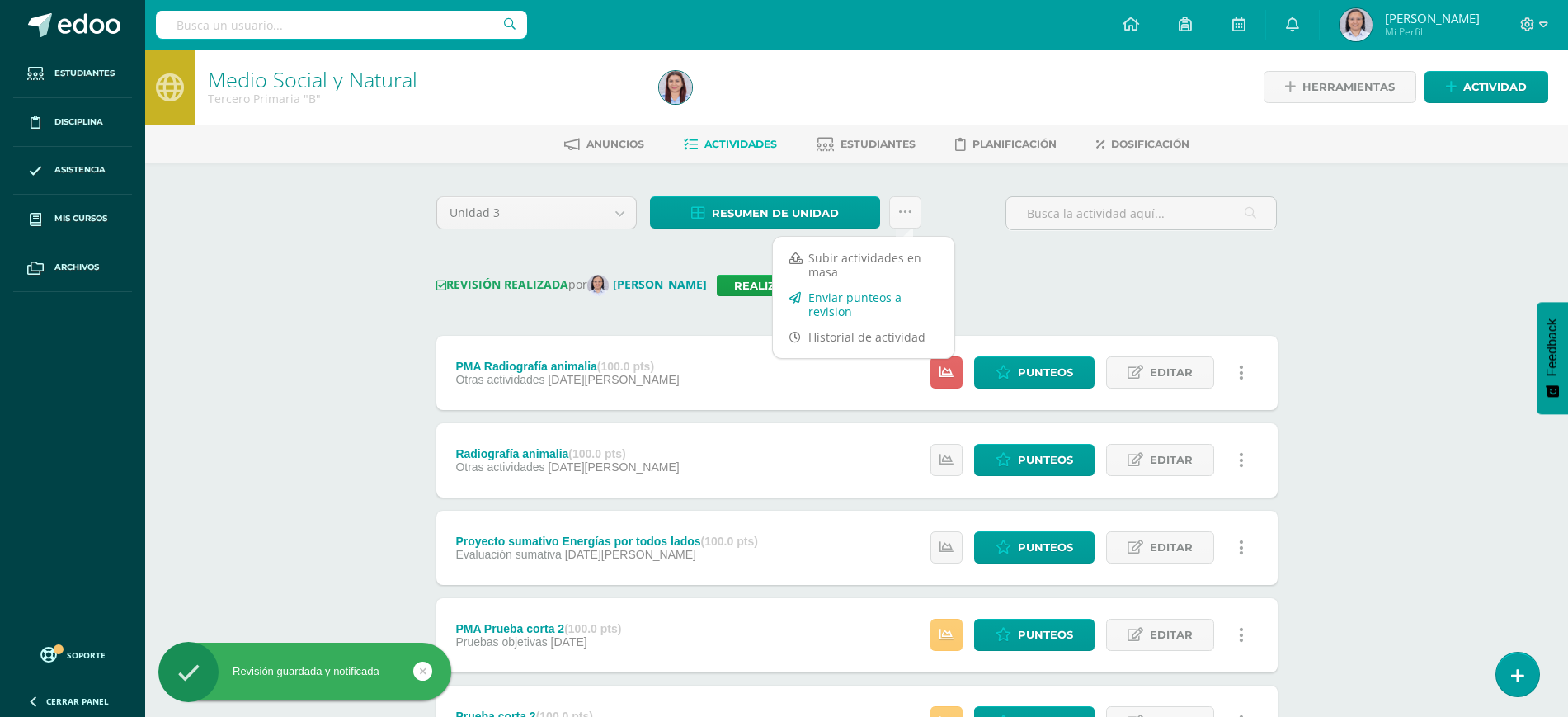
click at [840, 295] on link "Enviar punteos a revision" at bounding box center [863, 305] width 181 height 40
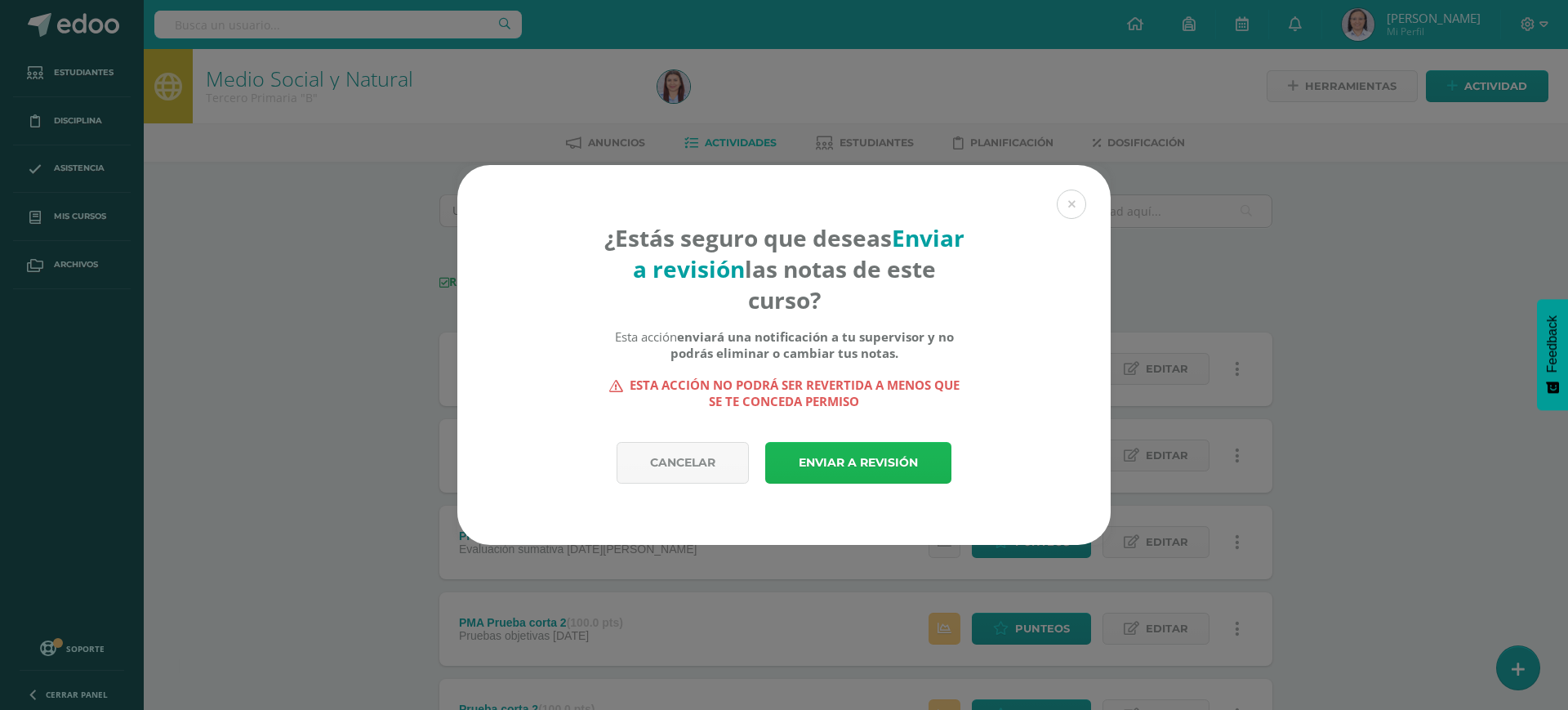
click at [879, 459] on link "Enviar a revisión" at bounding box center [858, 462] width 187 height 41
